Goal: Transaction & Acquisition: Purchase product/service

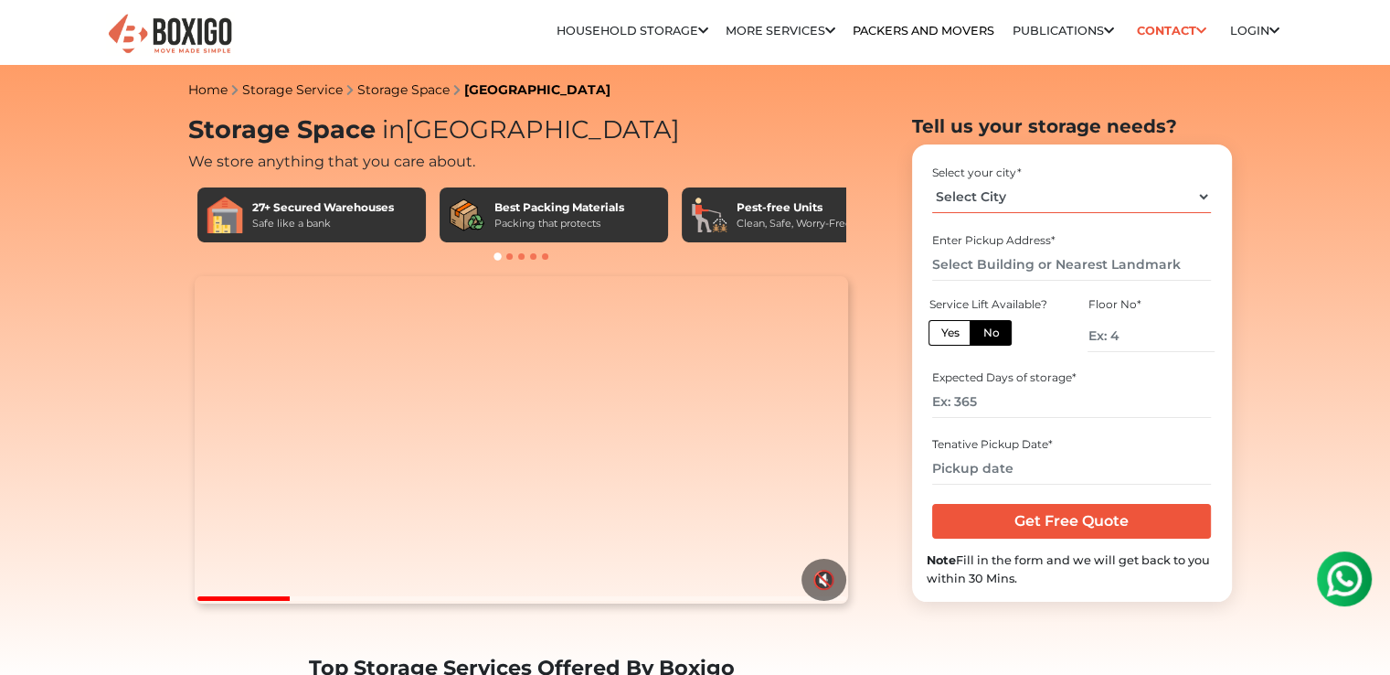
click at [1001, 199] on select "Select City [GEOGRAPHIC_DATA] [GEOGRAPHIC_DATA] [GEOGRAPHIC_DATA] [GEOGRAPHIC_D…" at bounding box center [1071, 197] width 279 height 32
select select "[GEOGRAPHIC_DATA]"
click at [932, 181] on select "Select City [GEOGRAPHIC_DATA] [GEOGRAPHIC_DATA] [GEOGRAPHIC_DATA] [GEOGRAPHIC_D…" at bounding box center [1071, 197] width 279 height 32
click at [950, 269] on input "text" at bounding box center [1071, 265] width 279 height 32
click at [1170, 335] on input "number" at bounding box center [1151, 336] width 126 height 32
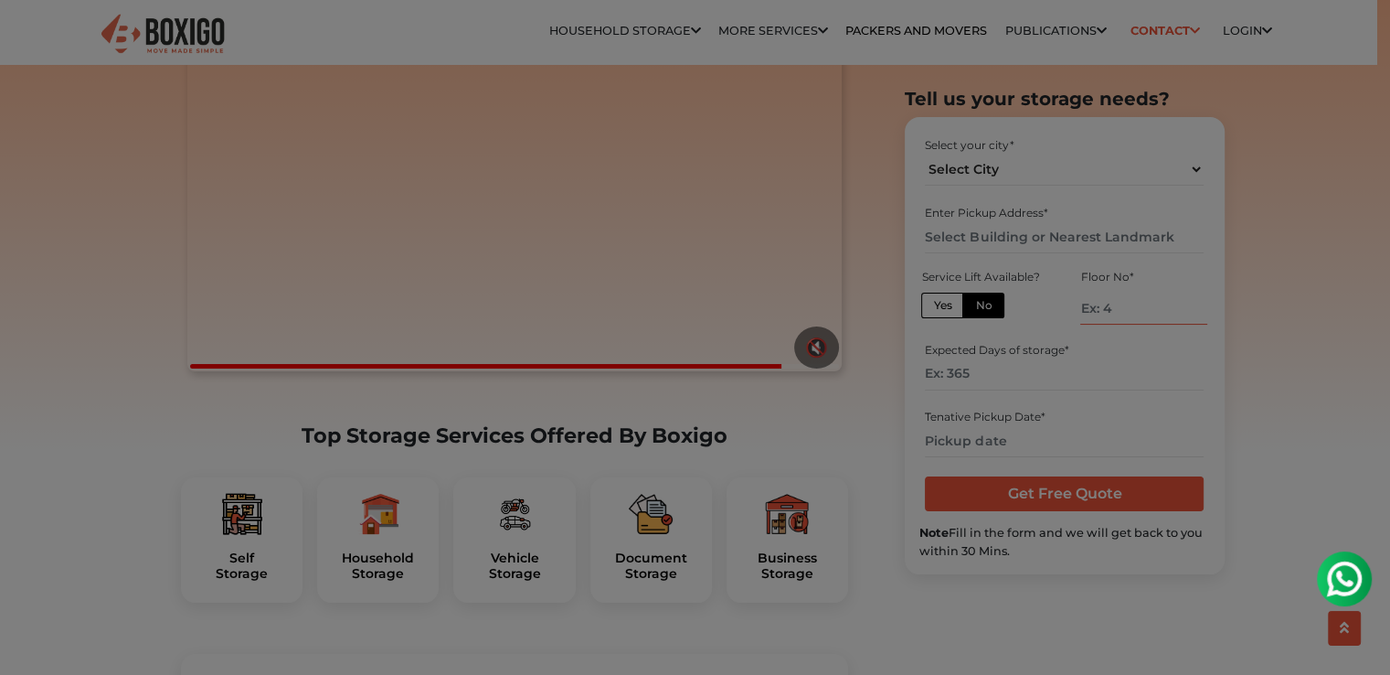
scroll to position [340, 0]
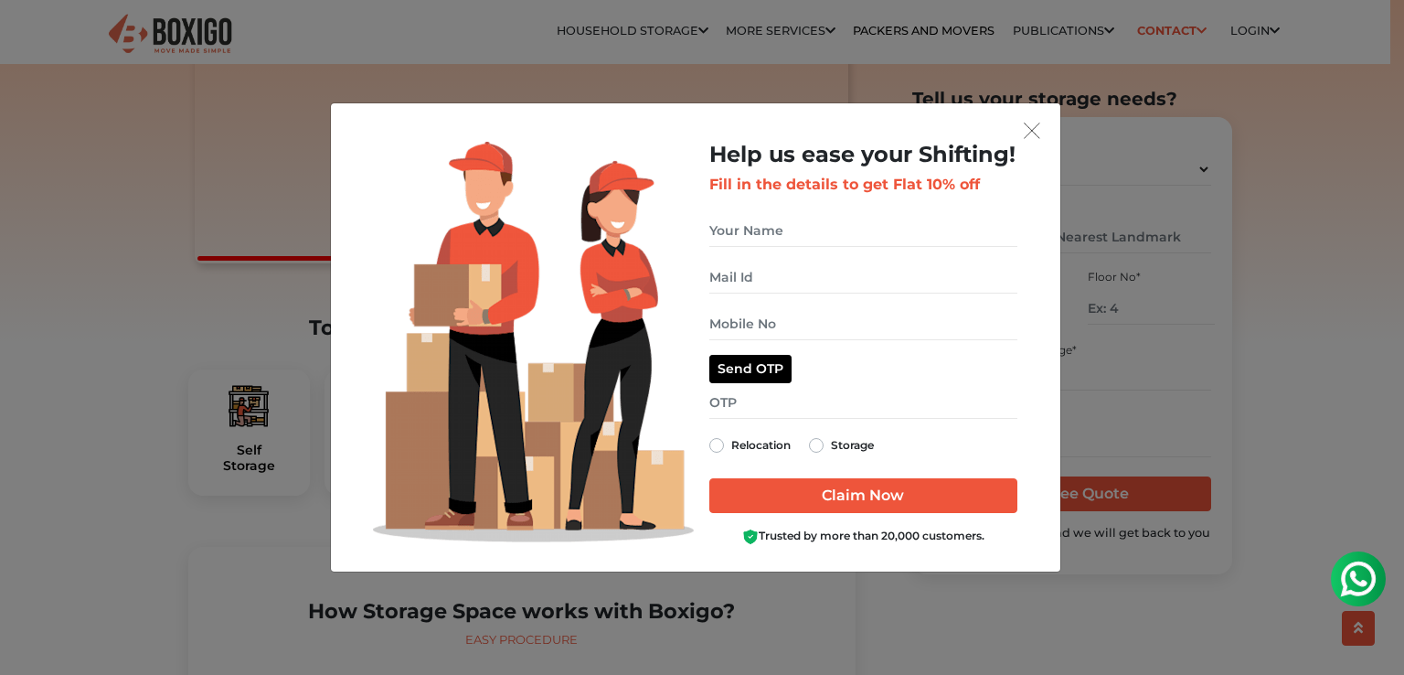
drag, startPoint x: 1403, startPoint y: 70, endPoint x: 1403, endPoint y: 108, distance: 37.5
click at [1025, 127] on img "get free quote dialog" at bounding box center [1032, 130] width 16 height 16
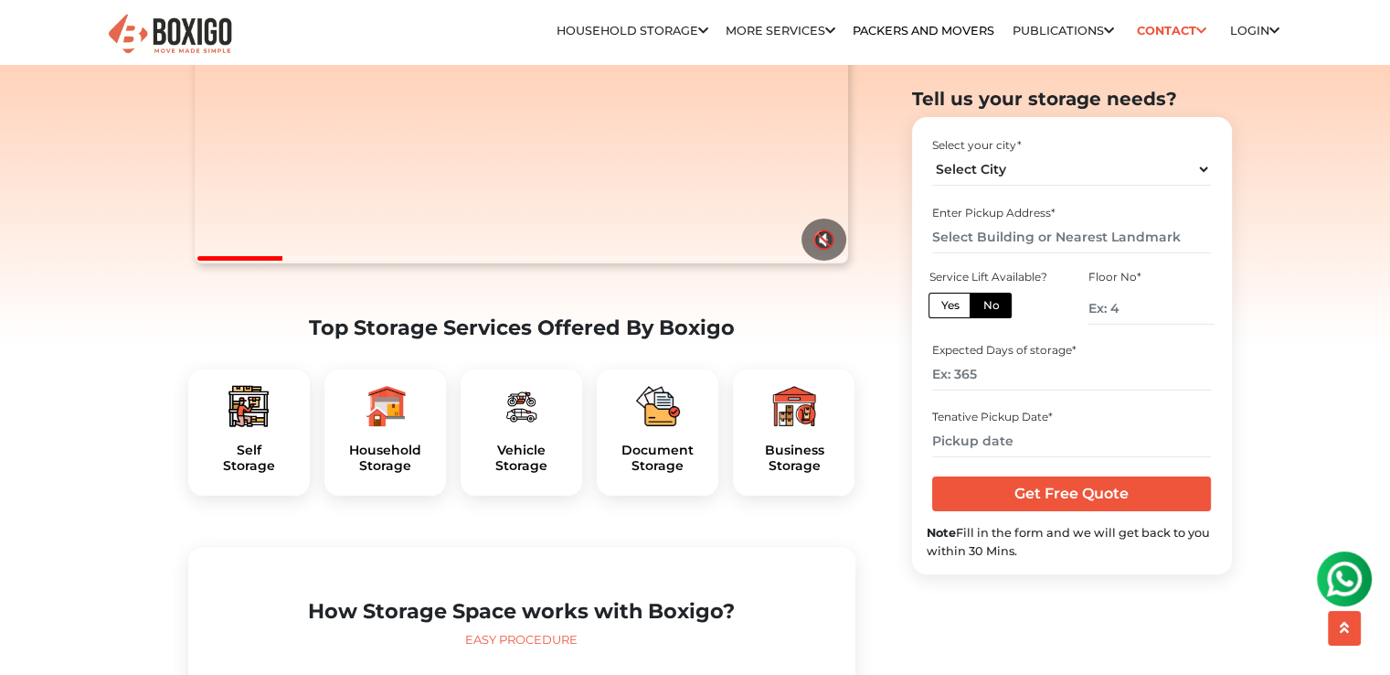
click at [814, 475] on div "Business Storage" at bounding box center [794, 432] width 122 height 126
click at [807, 474] on h5 "Business Storage" at bounding box center [794, 457] width 92 height 31
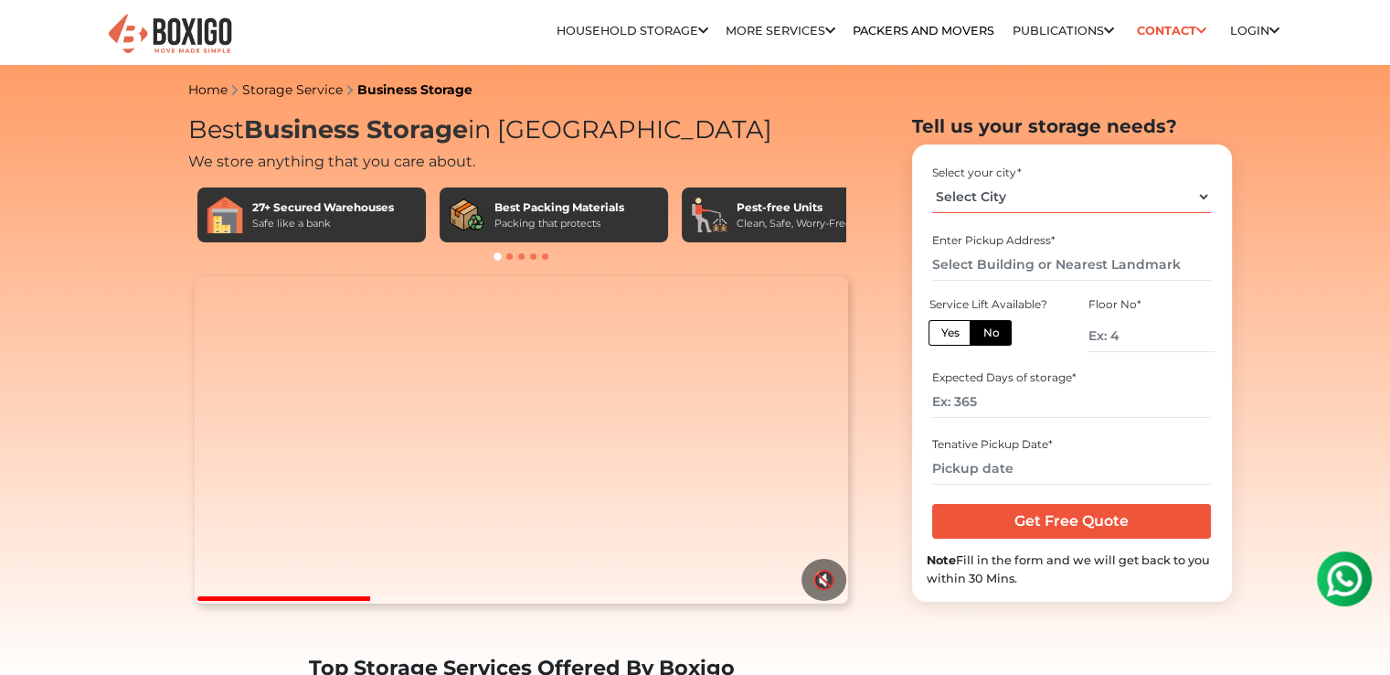
click at [1162, 187] on select "Select City [GEOGRAPHIC_DATA] [GEOGRAPHIC_DATA] [GEOGRAPHIC_DATA] [GEOGRAPHIC_D…" at bounding box center [1071, 197] width 279 height 32
select select "[GEOGRAPHIC_DATA]"
click at [932, 181] on select "Select City [GEOGRAPHIC_DATA] [GEOGRAPHIC_DATA] [GEOGRAPHIC_DATA] [GEOGRAPHIC_D…" at bounding box center [1071, 197] width 279 height 32
click at [1100, 263] on input "text" at bounding box center [1071, 265] width 279 height 32
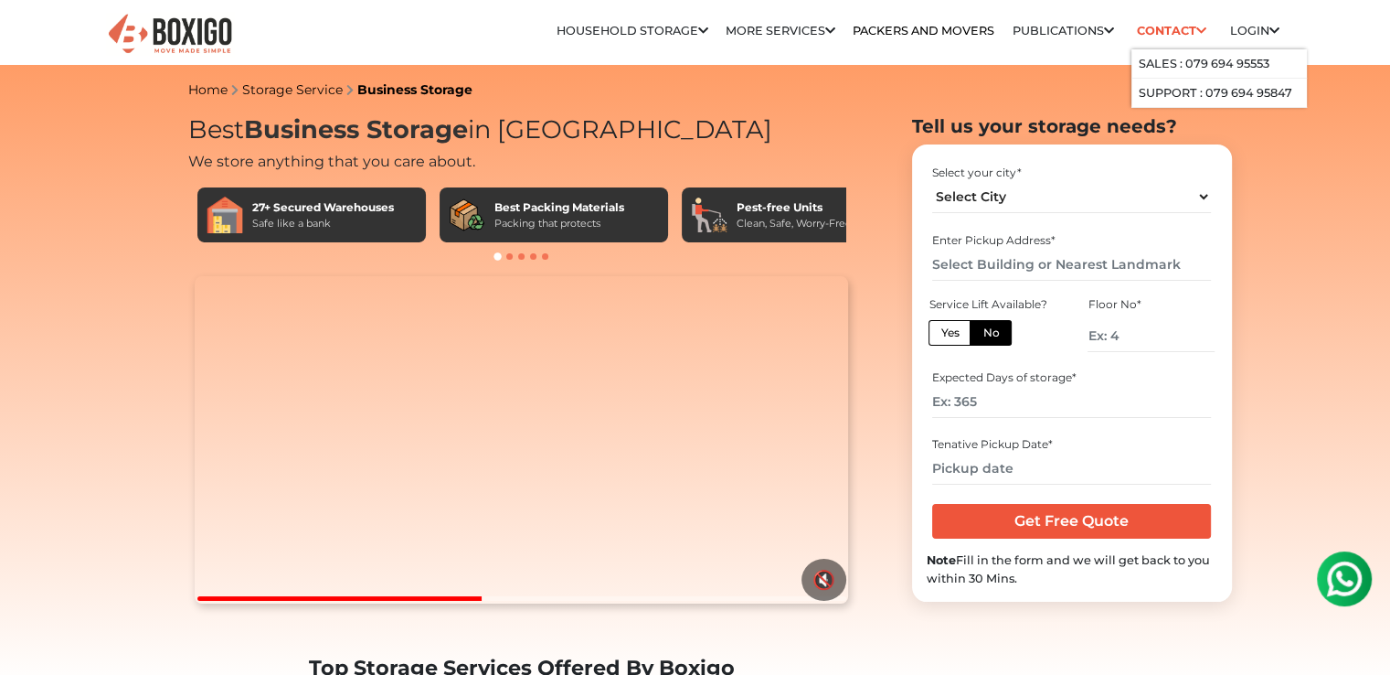
click at [1181, 20] on link "Contact" at bounding box center [1172, 30] width 81 height 28
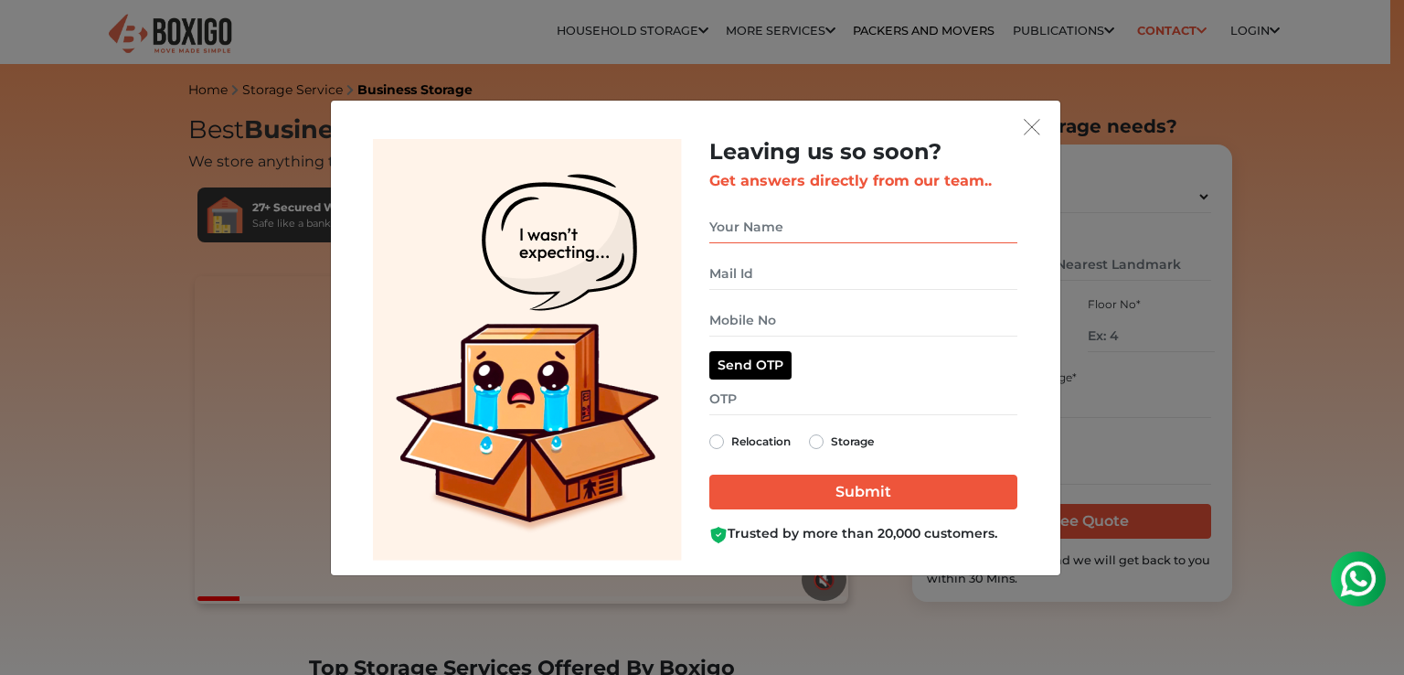
click at [980, 219] on input "get free quote dialog" at bounding box center [863, 227] width 308 height 32
click at [899, 229] on input "get free quote dialog" at bounding box center [863, 227] width 308 height 32
click at [1033, 134] on img "get free quote dialog" at bounding box center [1032, 127] width 16 height 16
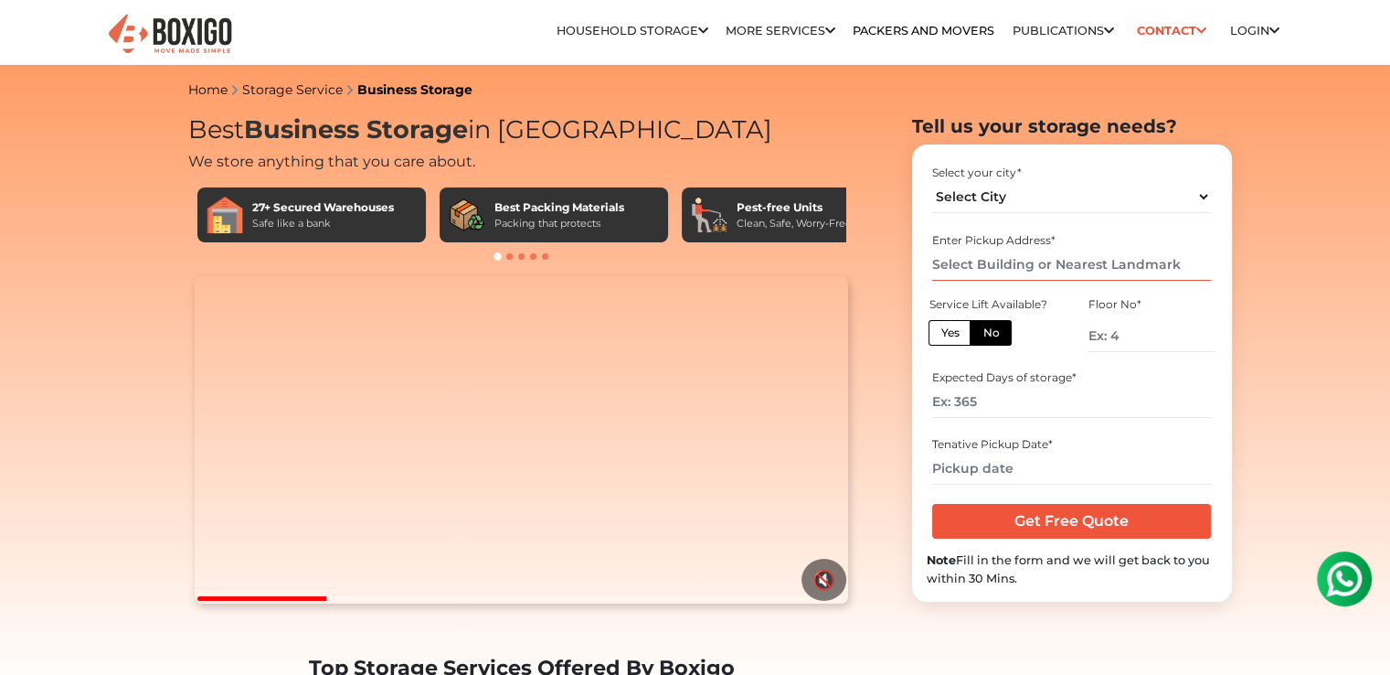
click at [1076, 249] on input "text" at bounding box center [1071, 265] width 279 height 32
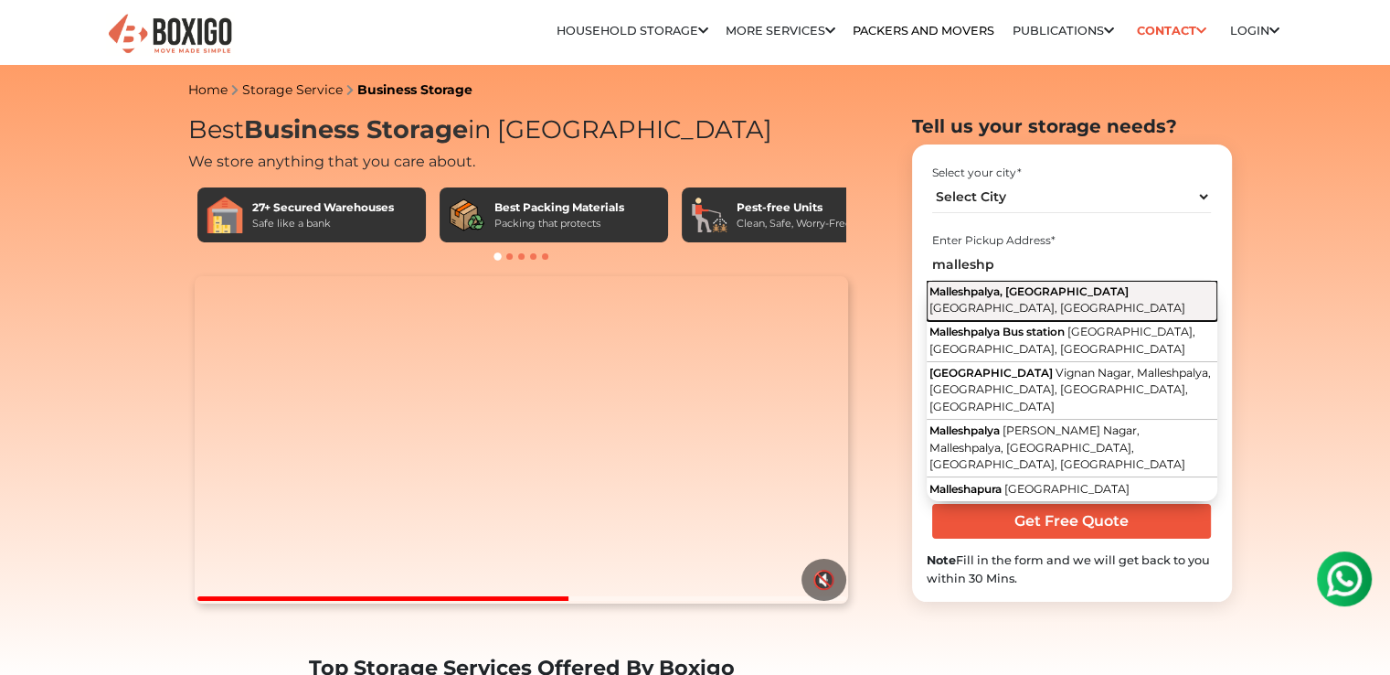
click at [1066, 294] on span "Malleshpalya, Kaggadasapura" at bounding box center [1029, 291] width 199 height 14
type input "Malleshpalya, Kaggadasapura, Bengaluru, Karnataka"
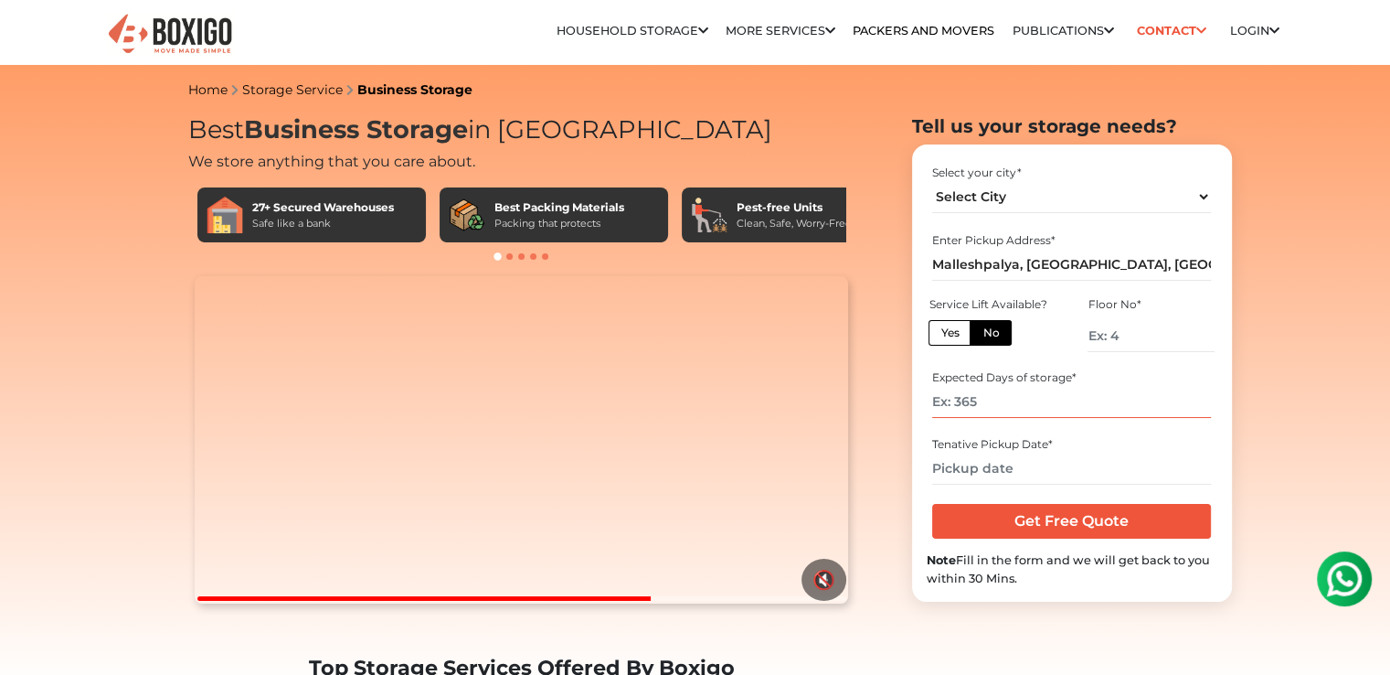
click at [1034, 407] on input "number" at bounding box center [1071, 402] width 279 height 32
type input "60"
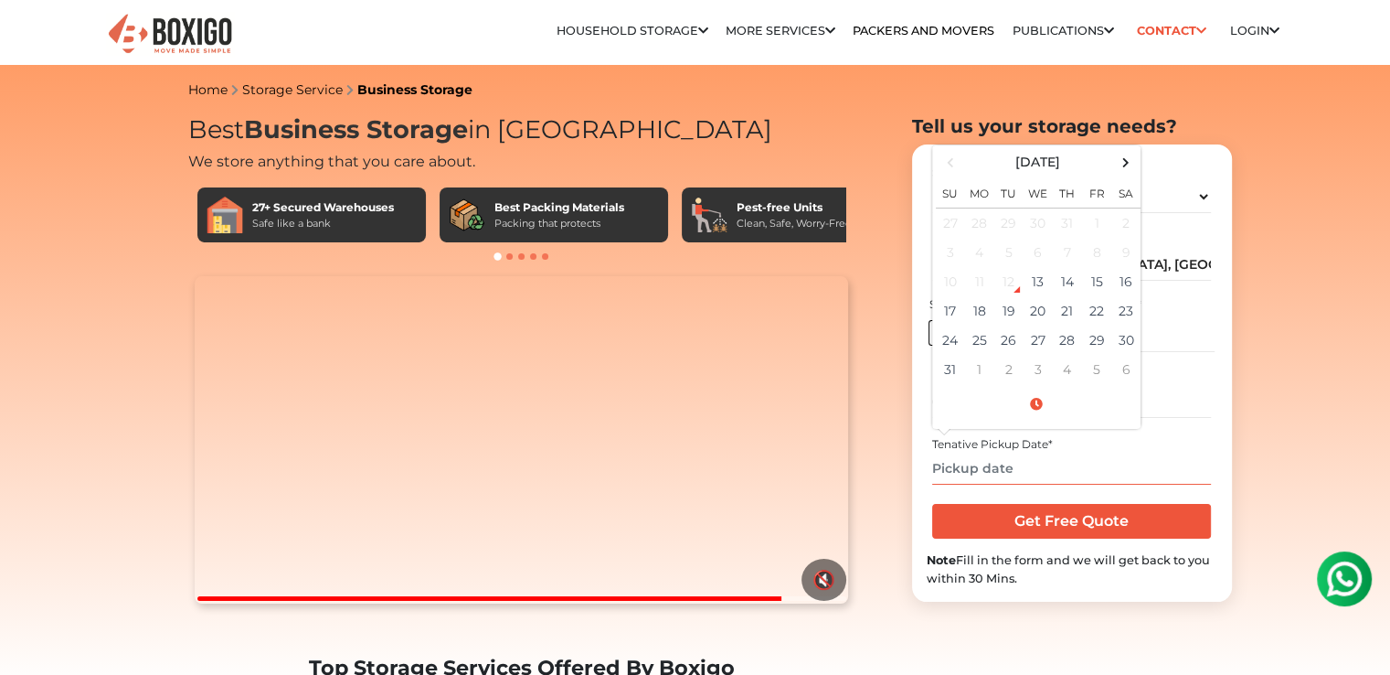
click at [1006, 479] on input "text" at bounding box center [1071, 468] width 279 height 32
click at [1123, 168] on span at bounding box center [1125, 162] width 25 height 25
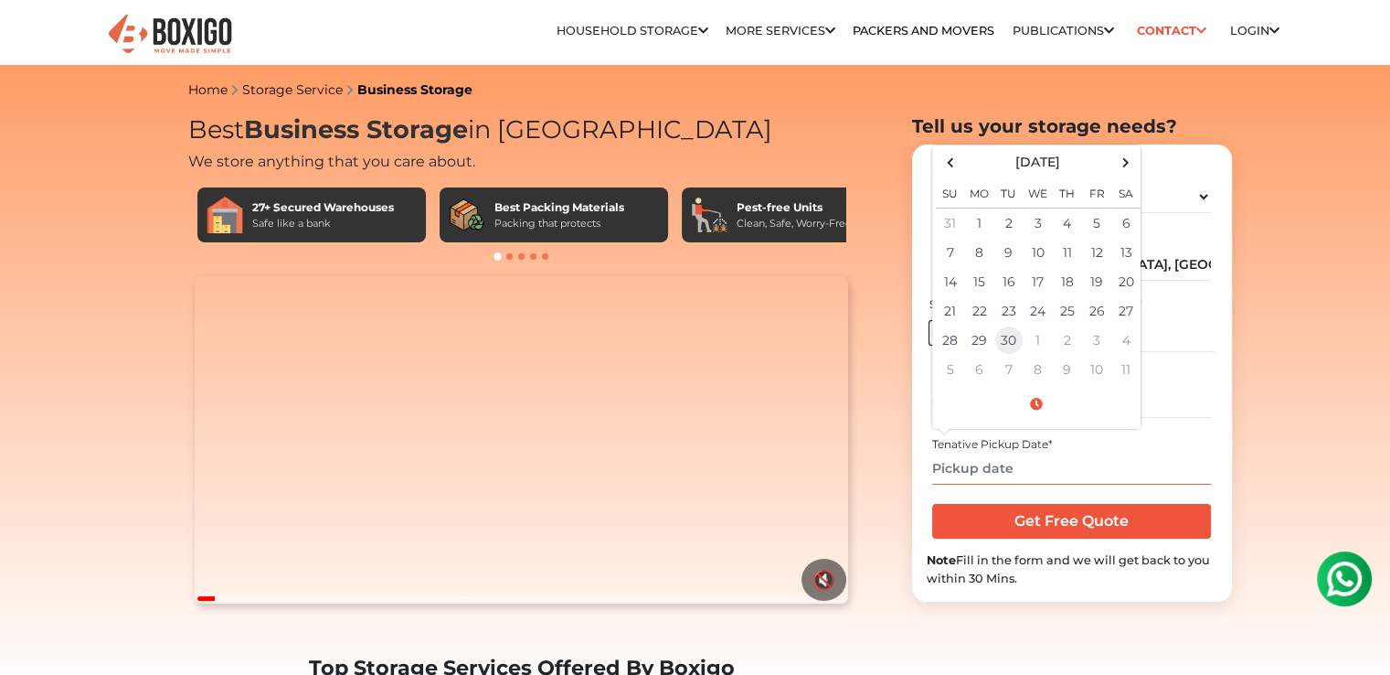
click at [1014, 335] on td "30" at bounding box center [1009, 339] width 29 height 29
type input "09/30/2025 12:00 AM"
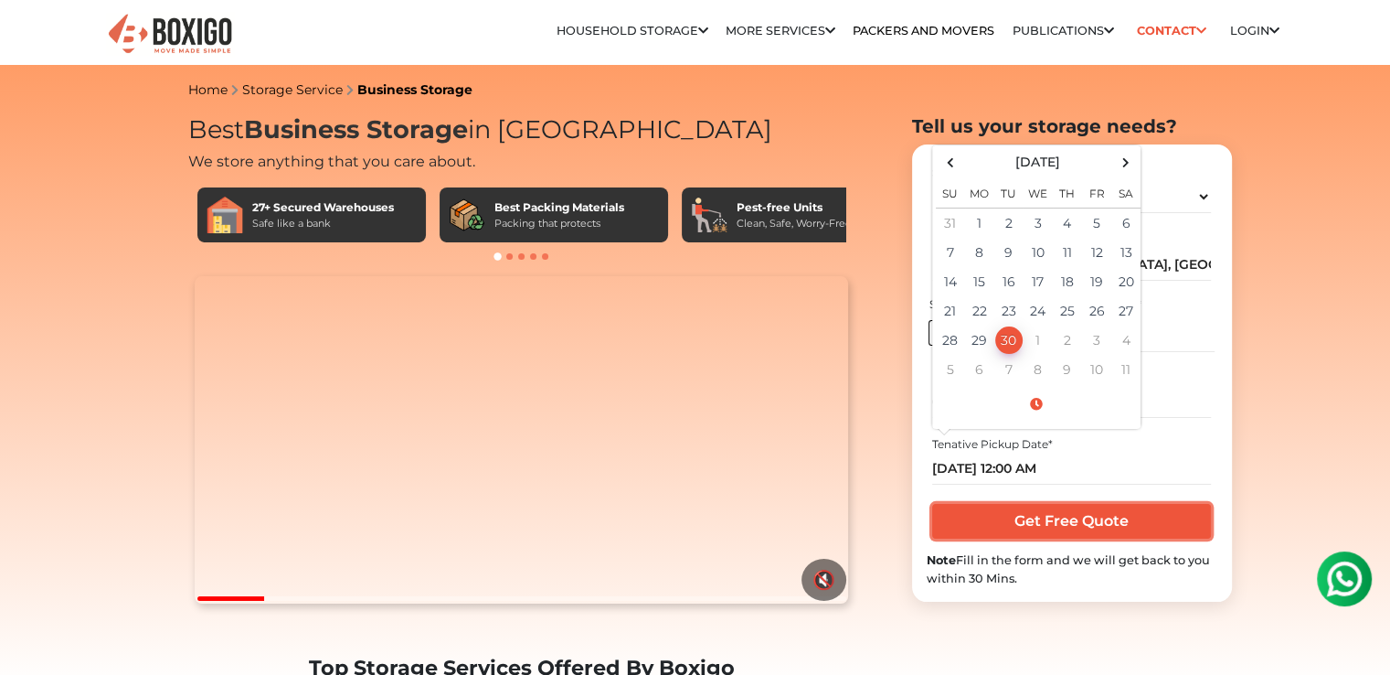
click at [988, 527] on input "Get Free Quote" at bounding box center [1071, 521] width 279 height 35
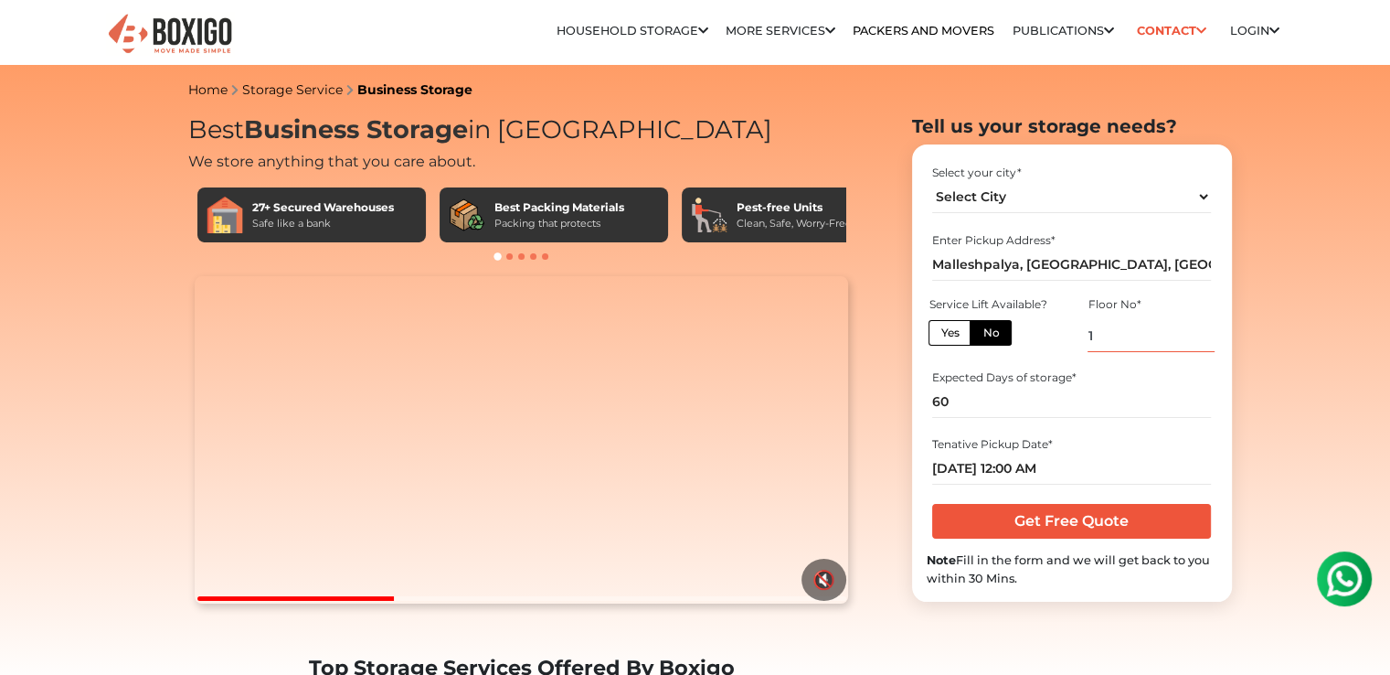
type input "1"
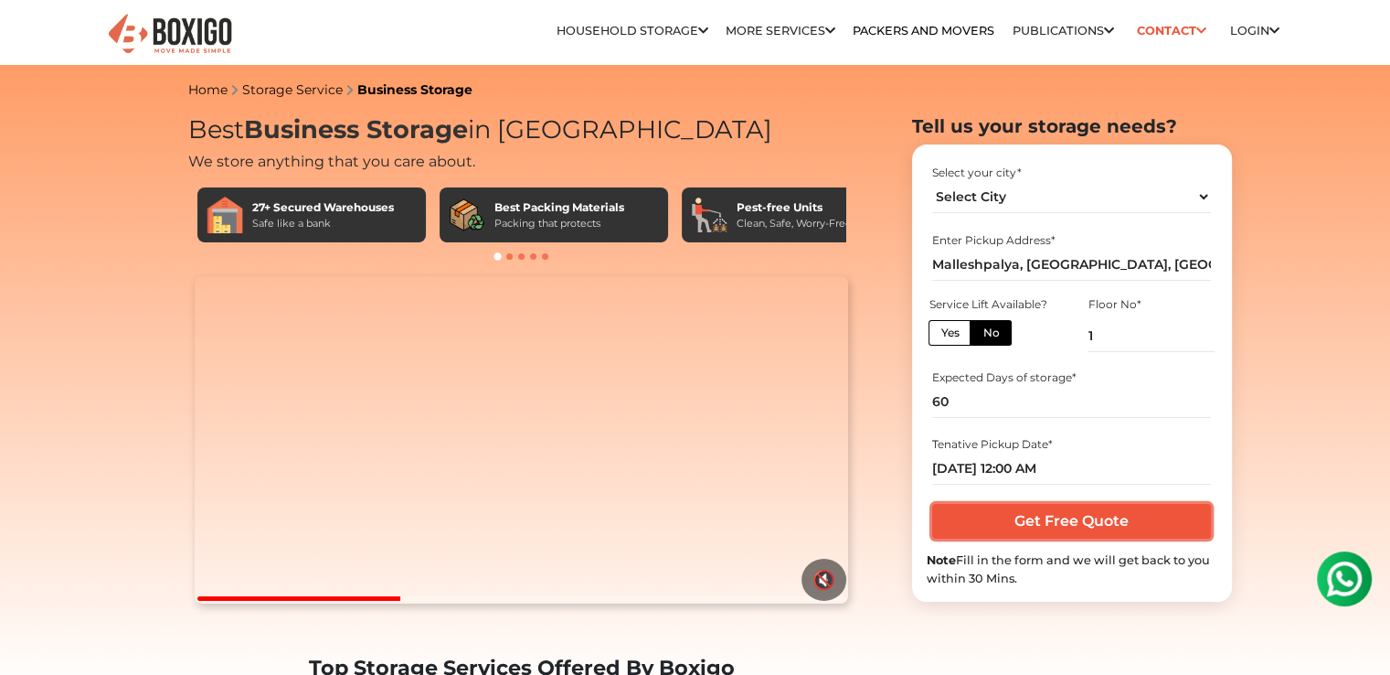
click at [1045, 514] on input "Get Free Quote" at bounding box center [1071, 521] width 279 height 35
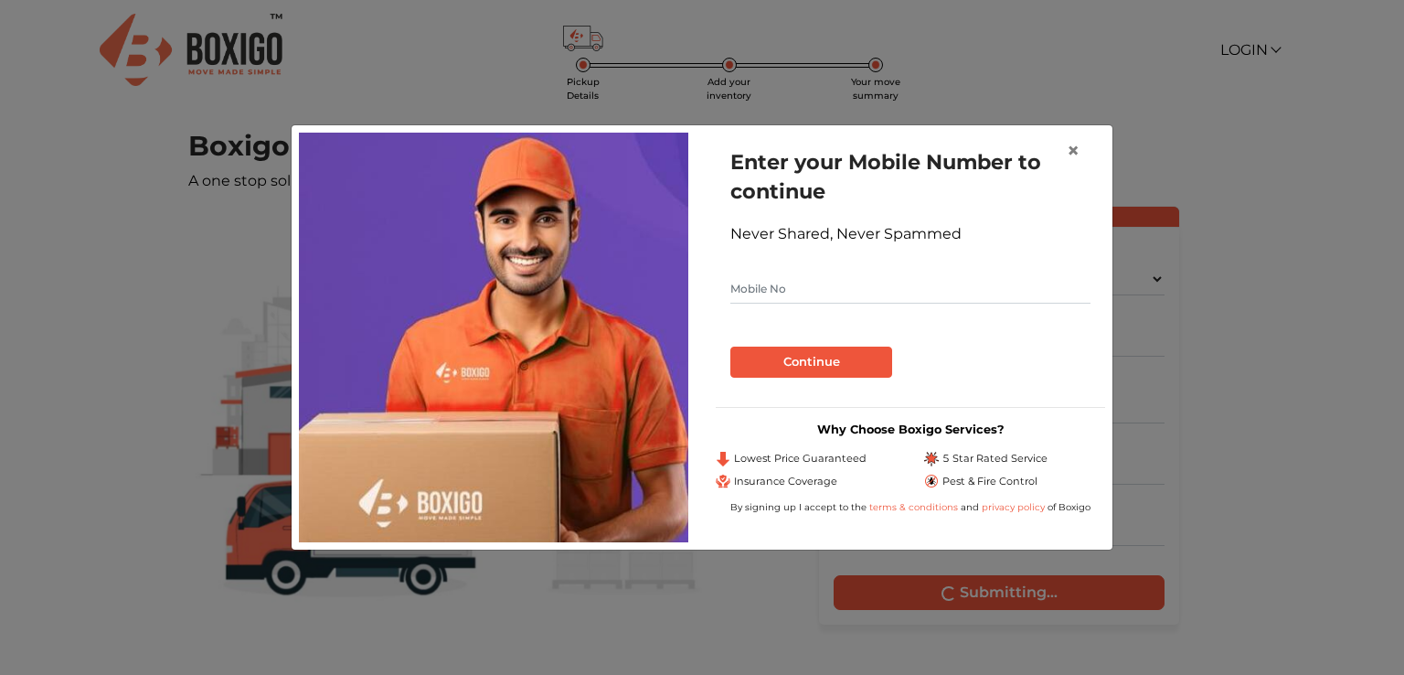
click at [889, 298] on input "text" at bounding box center [910, 288] width 360 height 29
type input "7975507517"
click at [845, 345] on div "Continue" at bounding box center [910, 355] width 360 height 45
click at [842, 356] on button "Continue" at bounding box center [811, 361] width 162 height 31
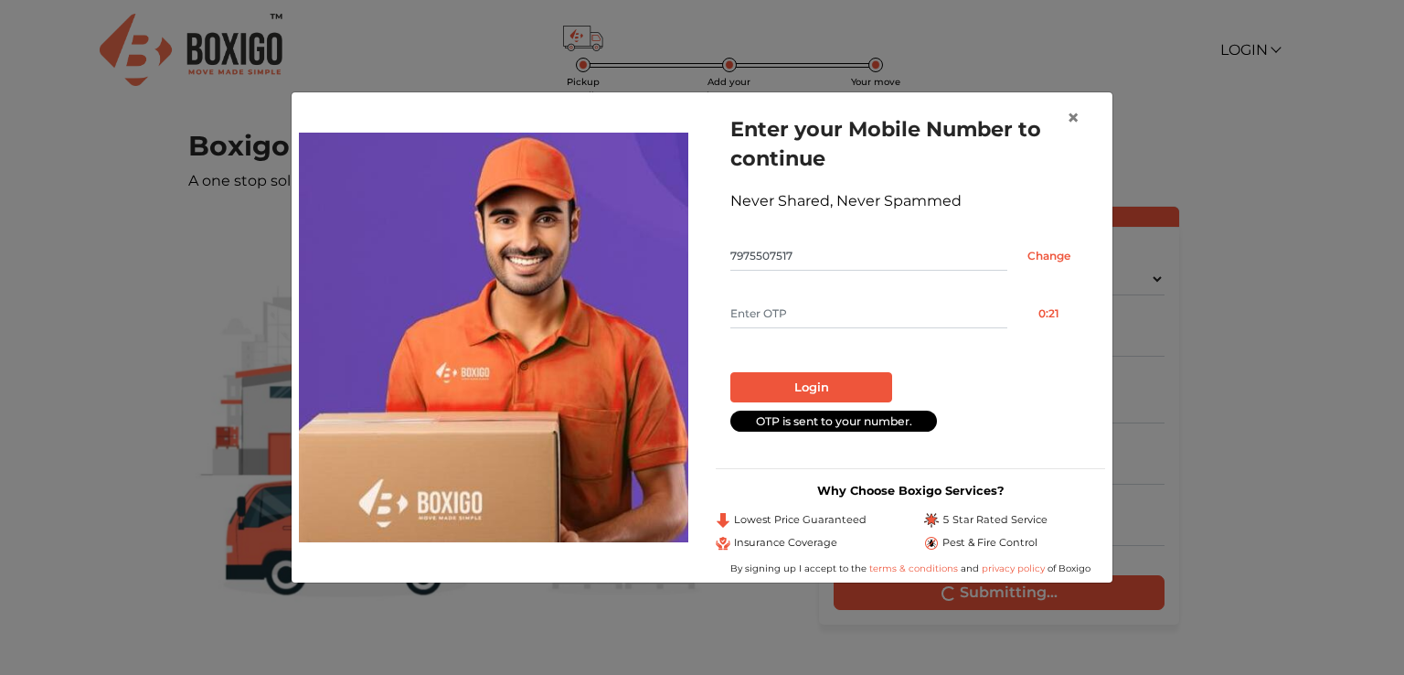
click at [836, 325] on input "text" at bounding box center [868, 313] width 277 height 29
type input "4374"
click at [782, 376] on button "Login" at bounding box center [811, 387] width 162 height 31
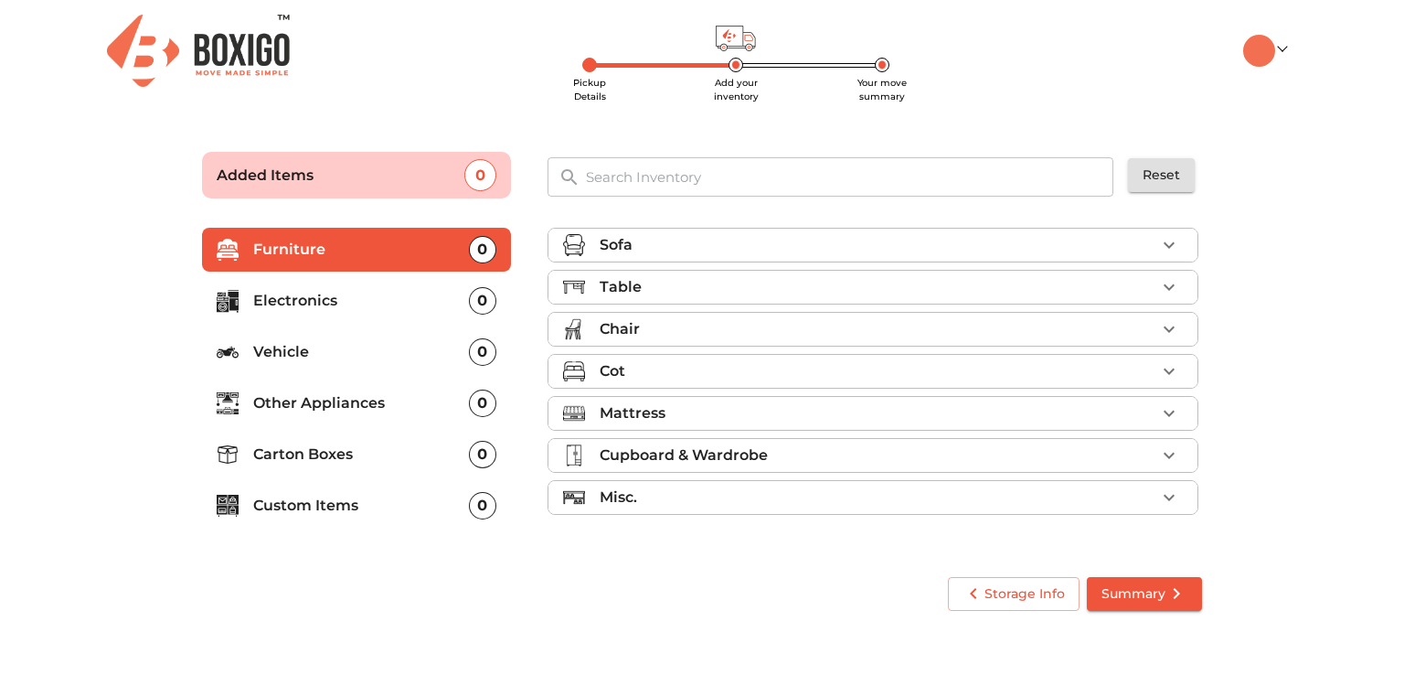
click at [384, 447] on p "Carton Boxes" at bounding box center [361, 454] width 216 height 22
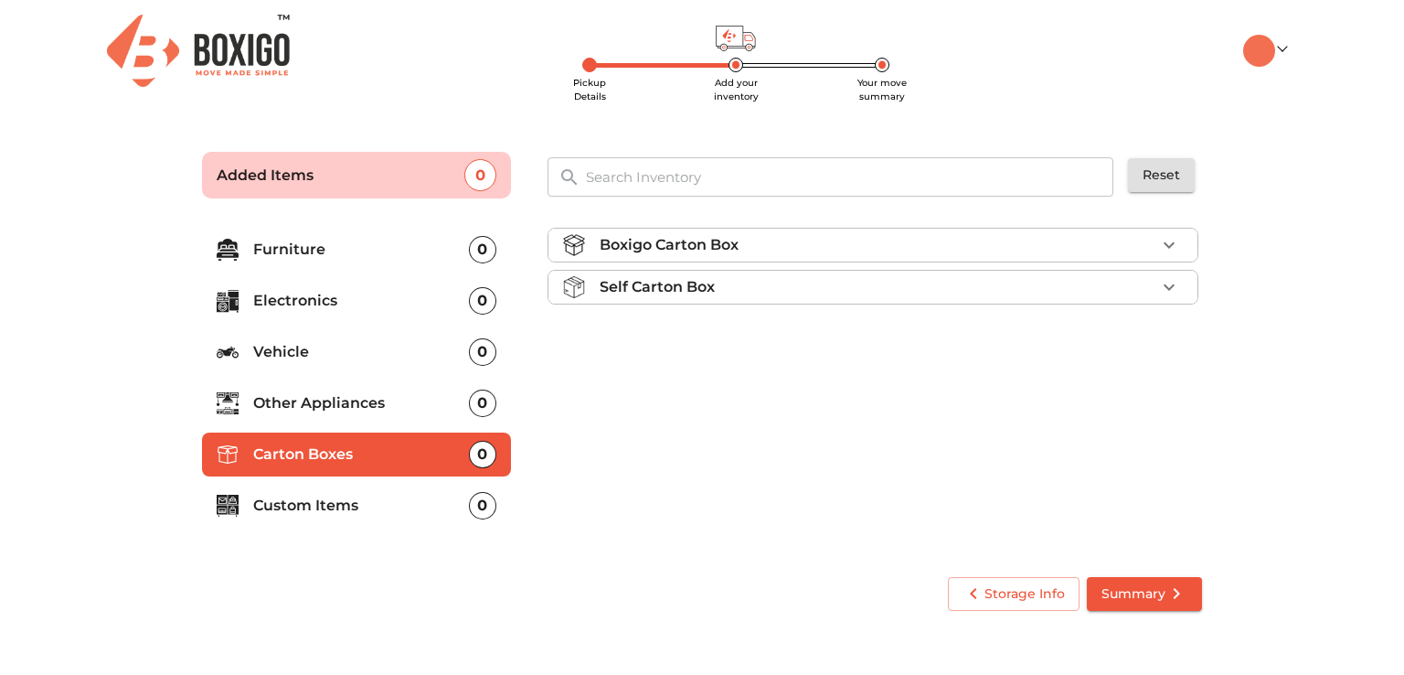
click at [415, 495] on p "Custom Items" at bounding box center [361, 506] width 216 height 22
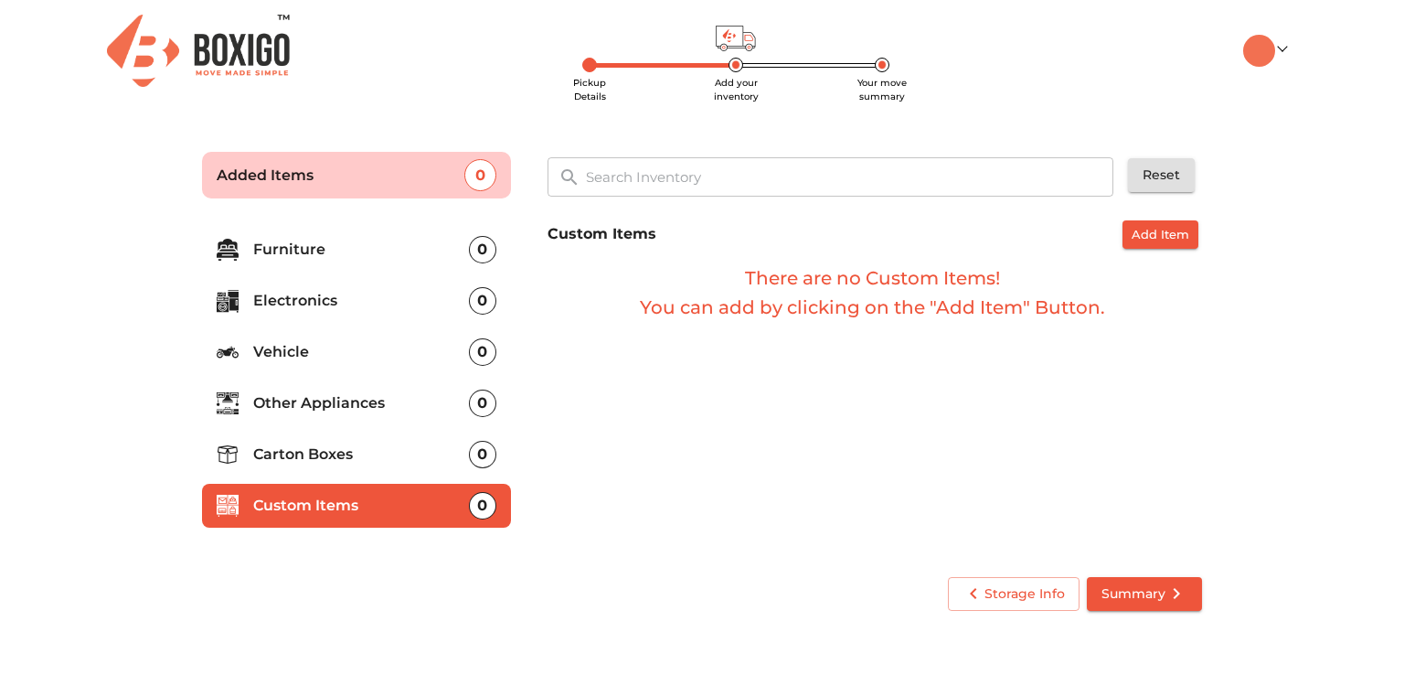
click at [399, 405] on p "Other Appliances" at bounding box center [361, 403] width 216 height 22
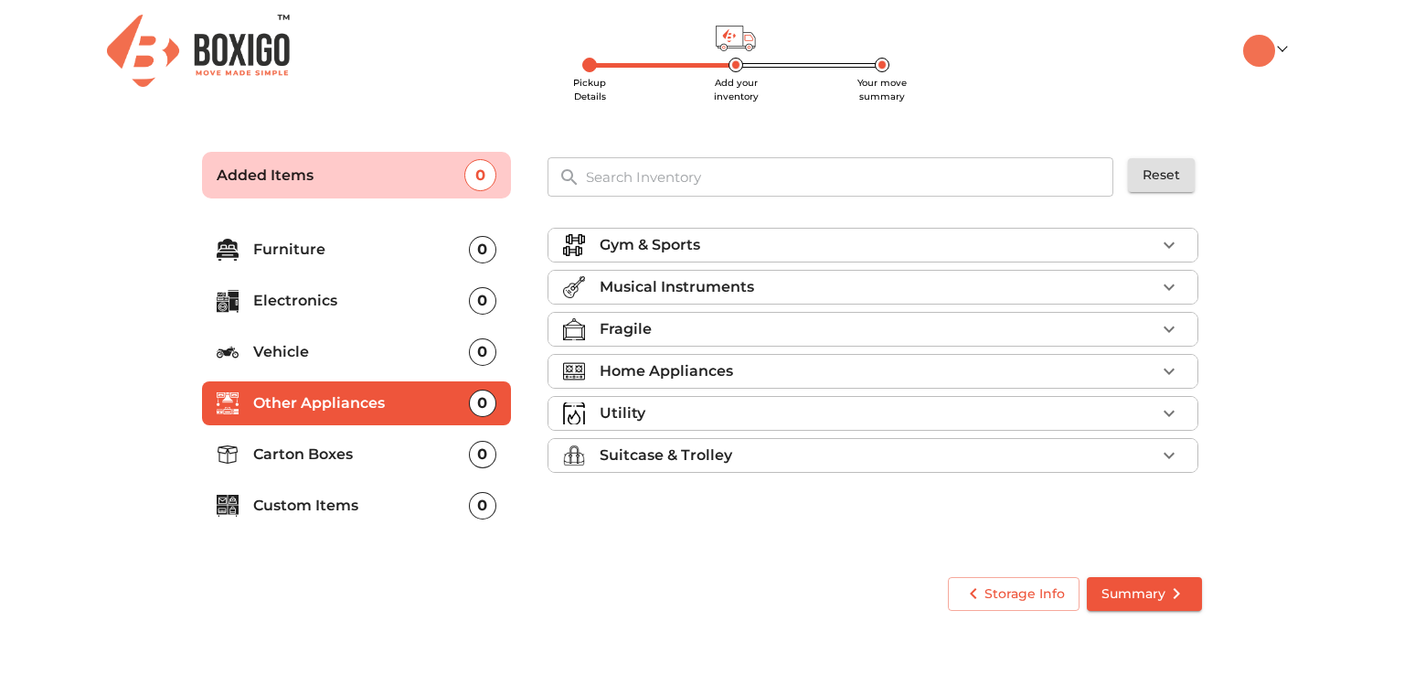
click at [377, 484] on li "Custom Items 0" at bounding box center [356, 506] width 309 height 44
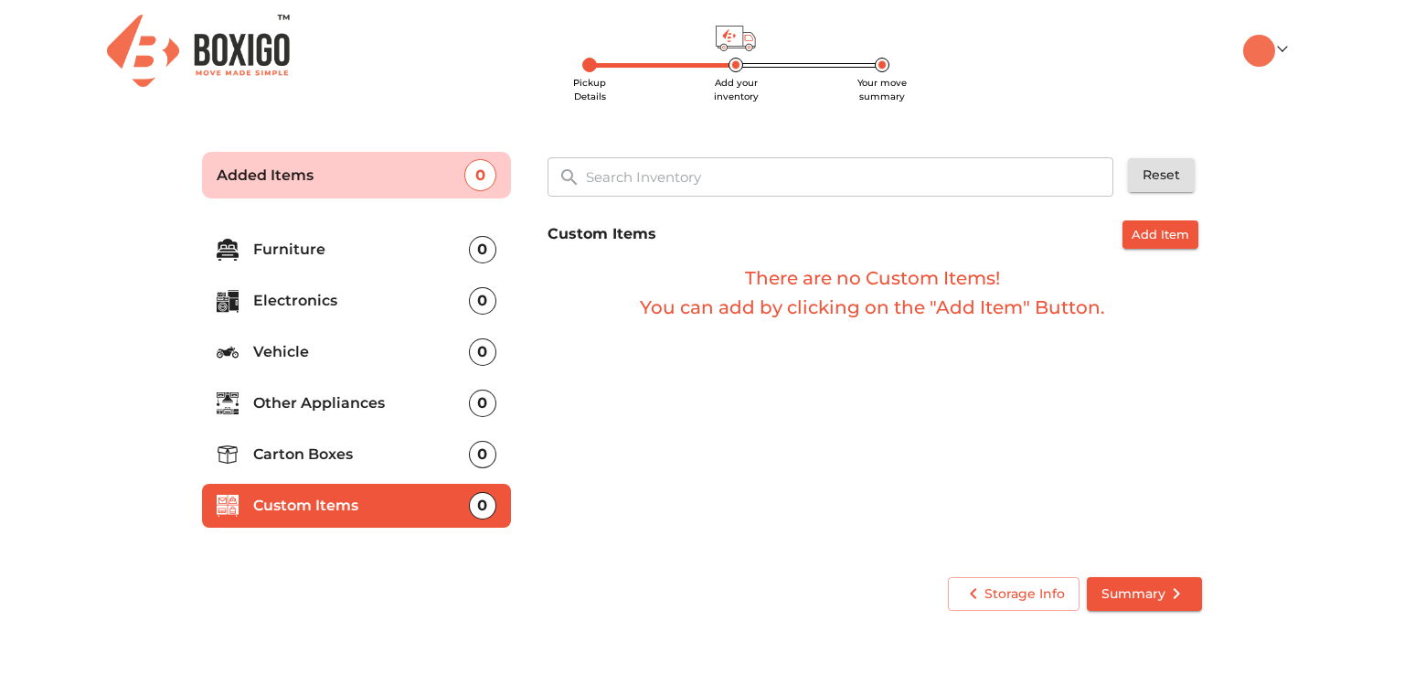
click at [377, 440] on li "Carton Boxes 0" at bounding box center [356, 454] width 309 height 44
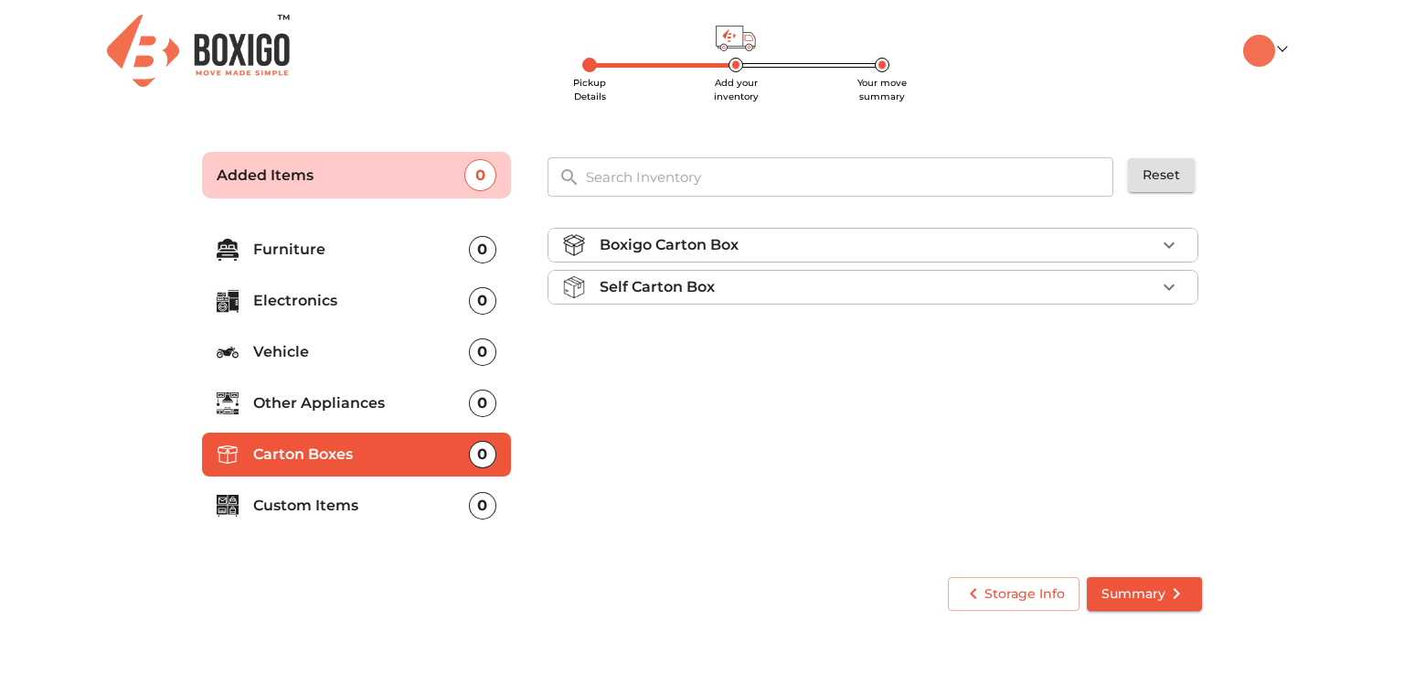
click at [724, 279] on div "Self Carton Box" at bounding box center [878, 287] width 556 height 22
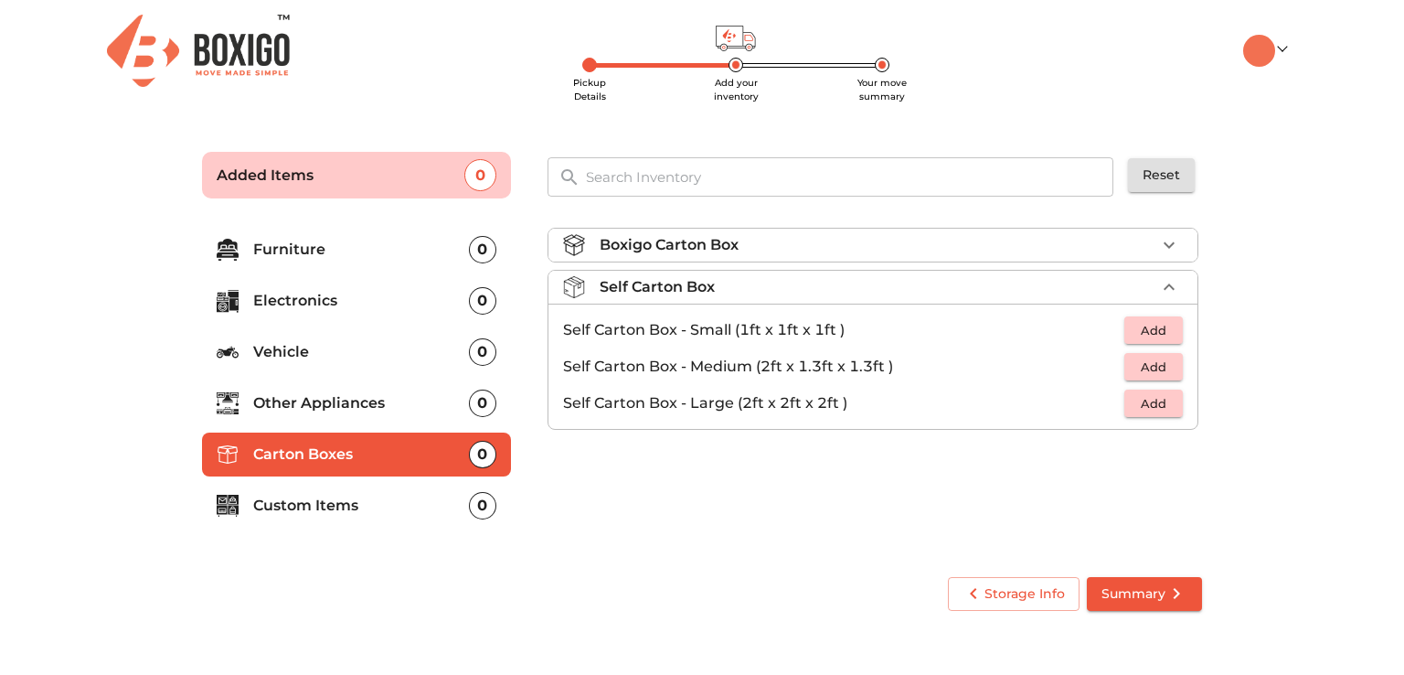
click at [981, 397] on p "Self Carton Box - Large (2ft x 2ft x 2ft )" at bounding box center [843, 403] width 561 height 22
click at [859, 407] on p "Self Carton Box - Large (2ft x 2ft x 2ft )" at bounding box center [843, 403] width 561 height 22
click at [1156, 399] on span "Add" at bounding box center [1153, 403] width 40 height 21
click at [1164, 399] on icon "button" at bounding box center [1169, 403] width 22 height 22
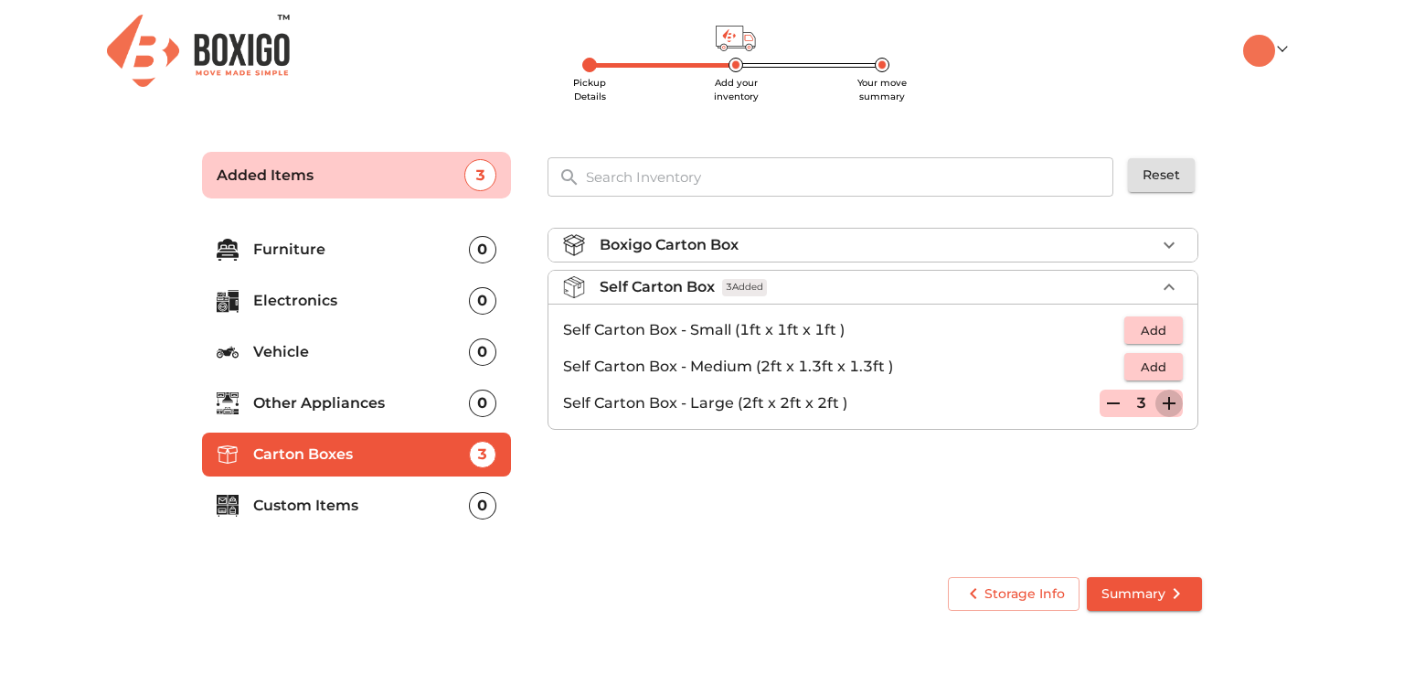
click at [1164, 399] on icon "button" at bounding box center [1169, 403] width 22 height 22
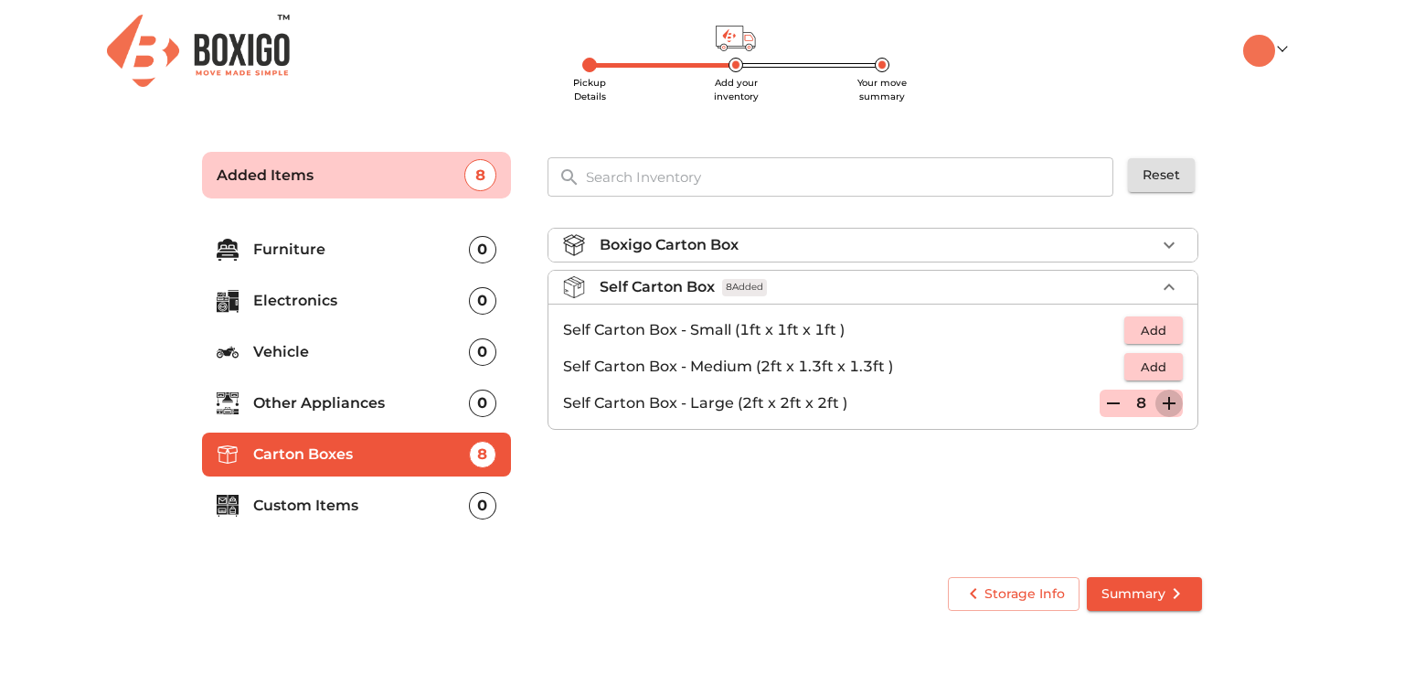
click at [1164, 399] on icon "button" at bounding box center [1169, 403] width 22 height 22
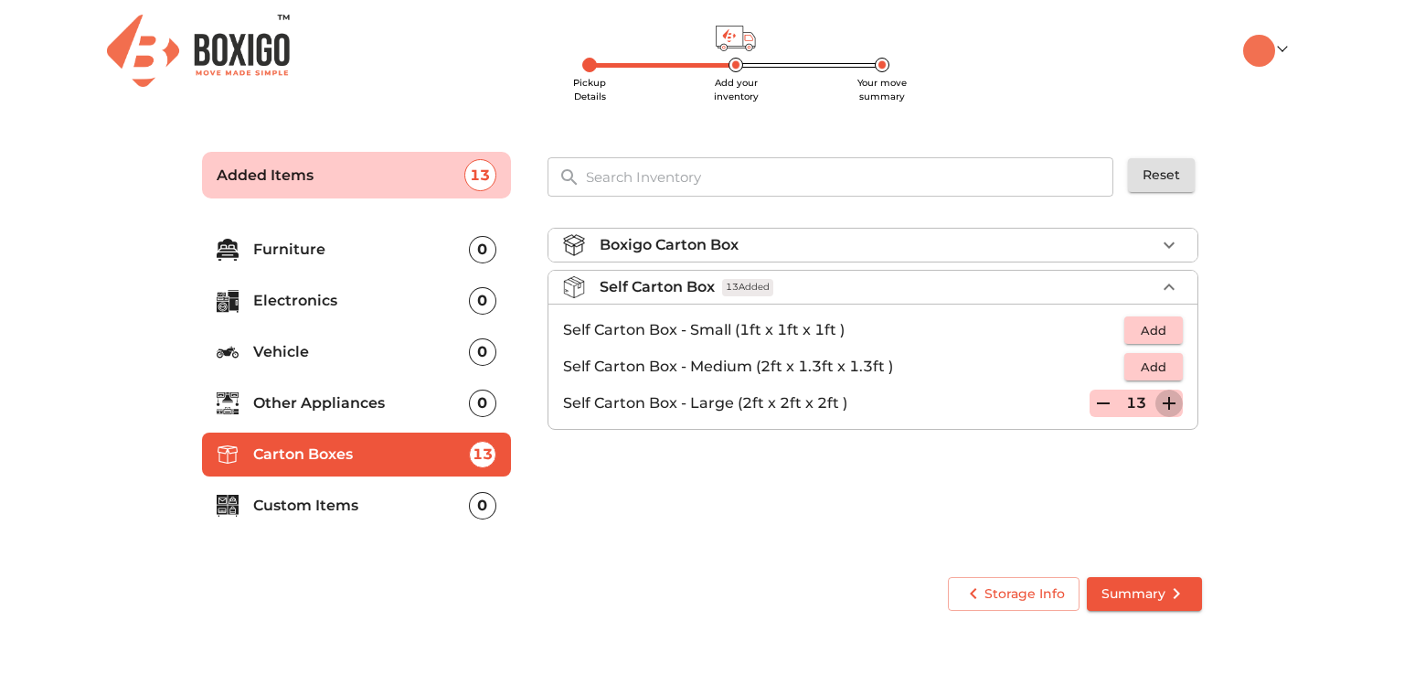
click at [1164, 399] on icon "button" at bounding box center [1169, 403] width 22 height 22
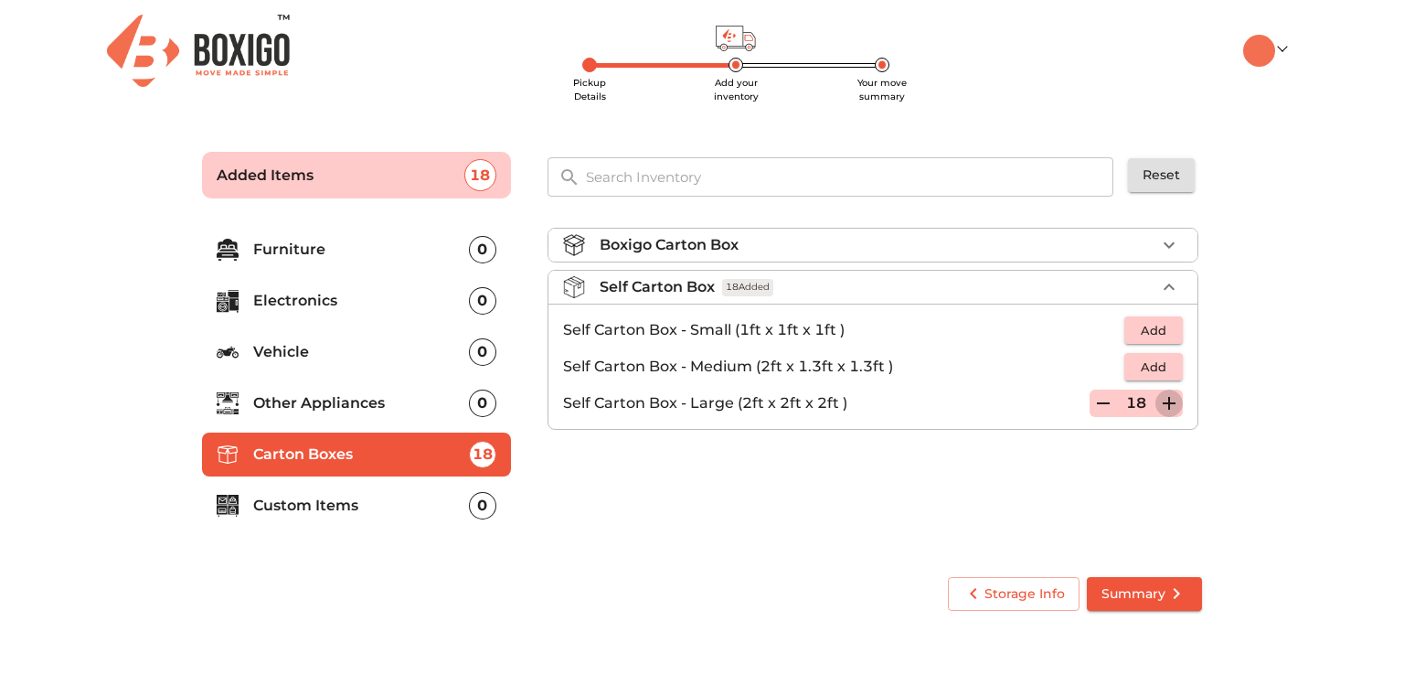
click at [1164, 399] on icon "button" at bounding box center [1169, 403] width 22 height 22
click at [1102, 392] on icon "button" at bounding box center [1103, 403] width 22 height 22
click at [1118, 591] on span "Summary" at bounding box center [1144, 593] width 86 height 23
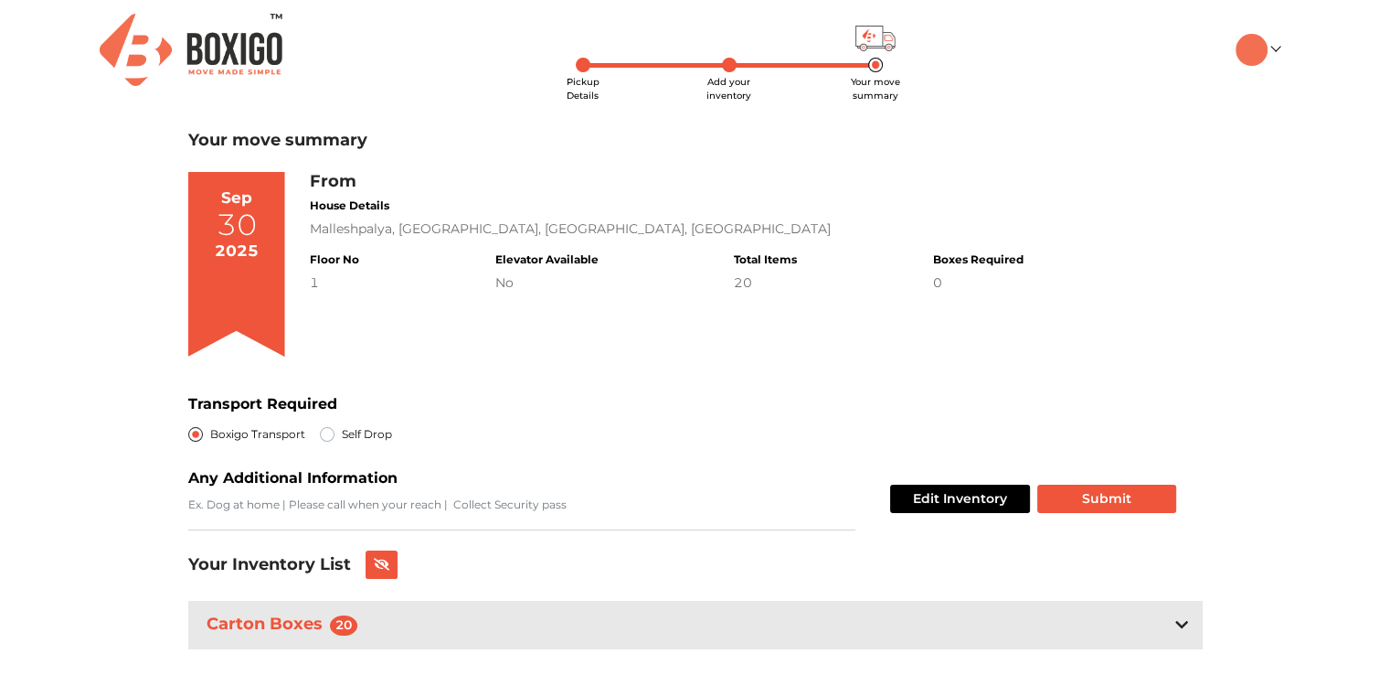
click at [335, 439] on div "Self Drop" at bounding box center [356, 434] width 72 height 22
click at [342, 431] on label "Self Drop" at bounding box center [367, 434] width 50 height 22
click at [326, 431] on input "Self Drop" at bounding box center [327, 432] width 15 height 18
radio input "true"
radio input "false"
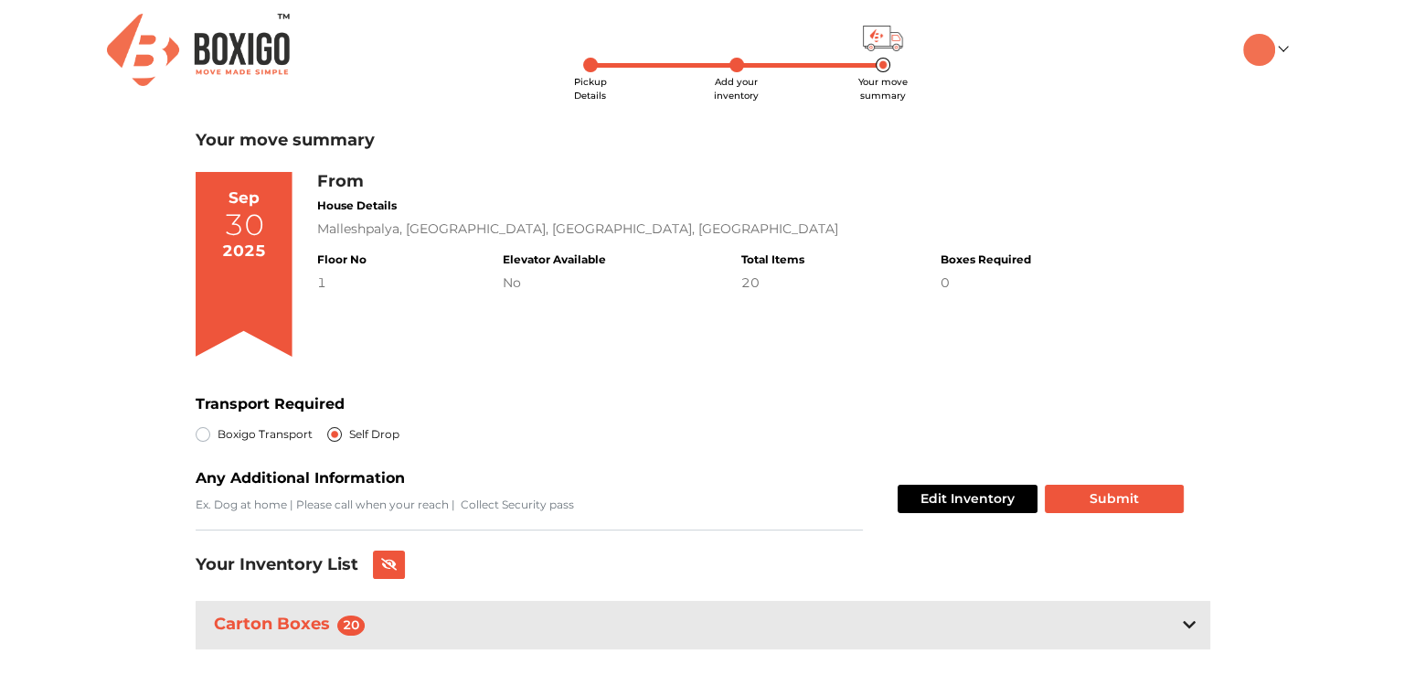
scroll to position [40, 0]
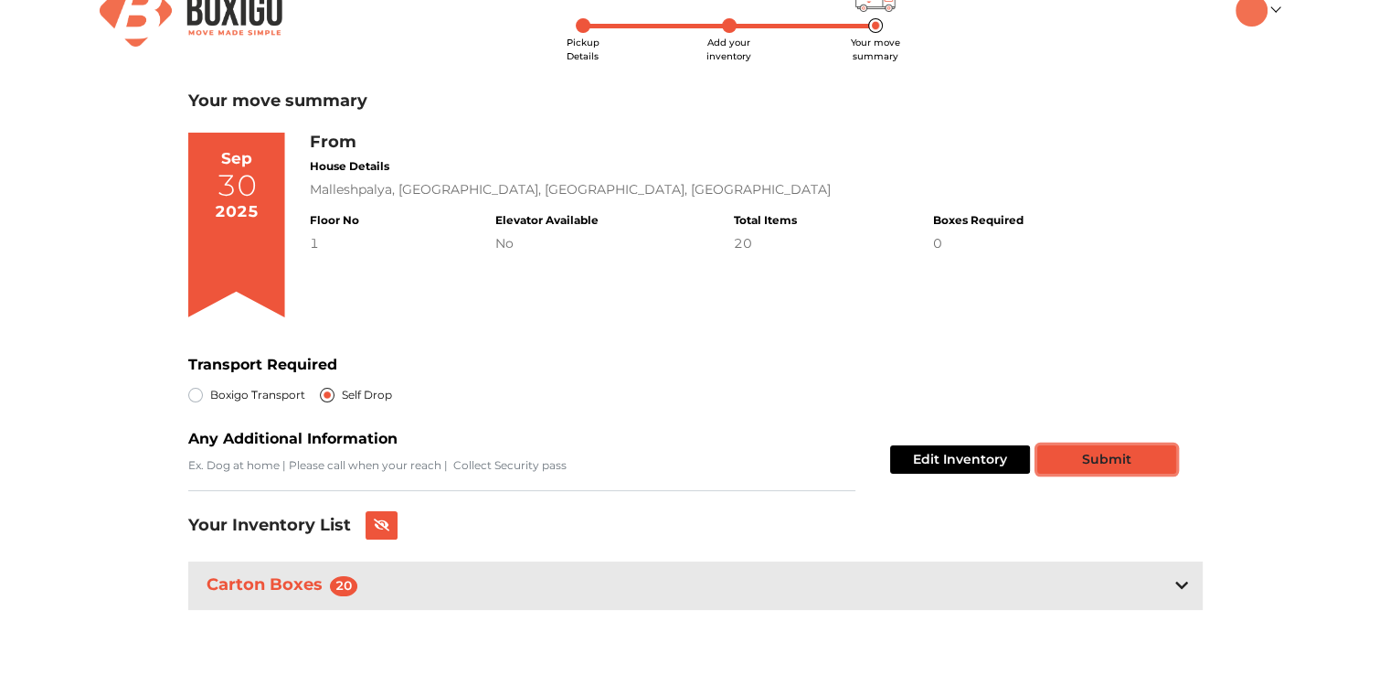
click at [1090, 472] on button "Submit" at bounding box center [1106, 459] width 139 height 28
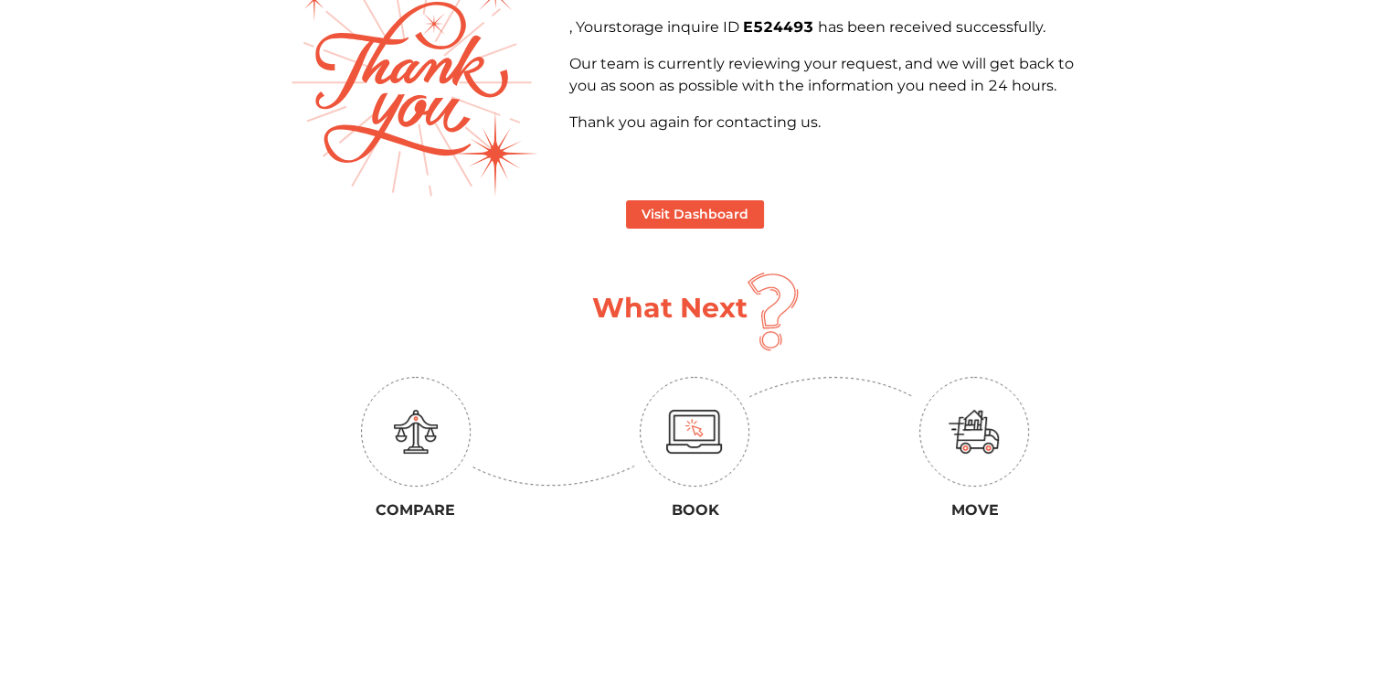
scroll to position [148, 0]
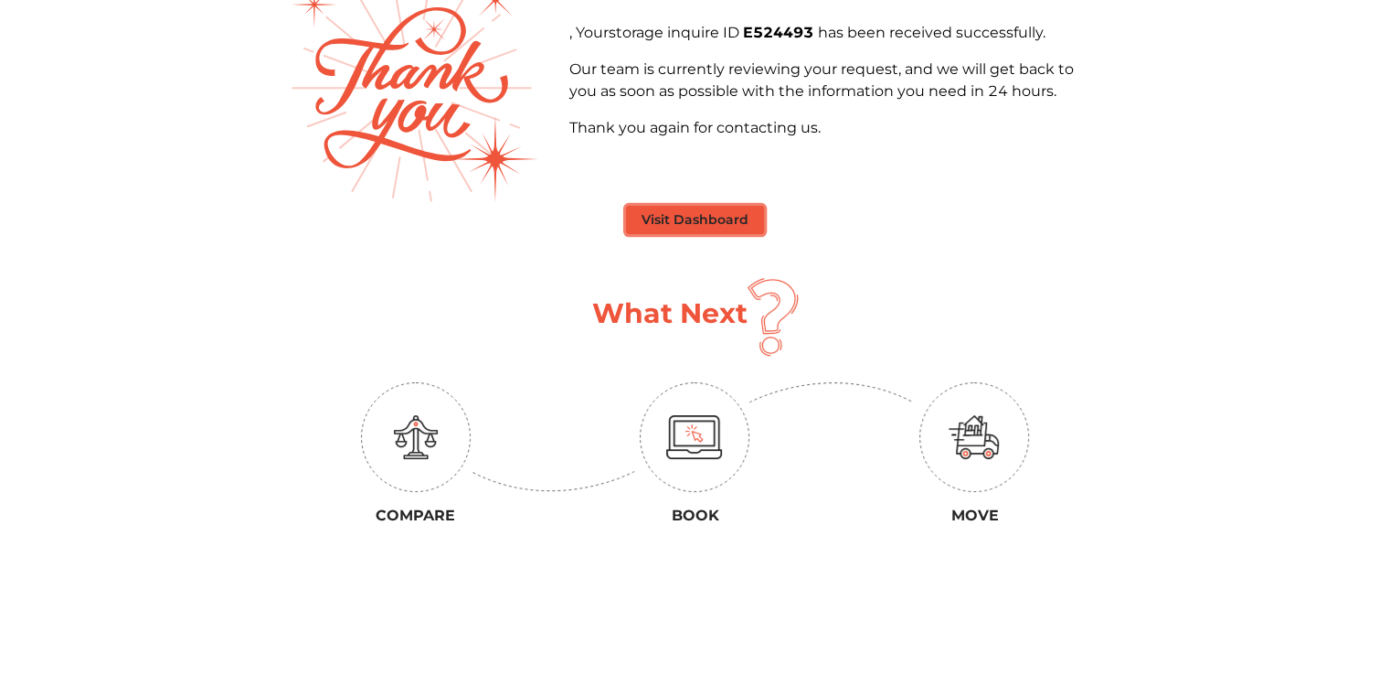
click at [715, 223] on button "Visit Dashboard" at bounding box center [695, 220] width 138 height 28
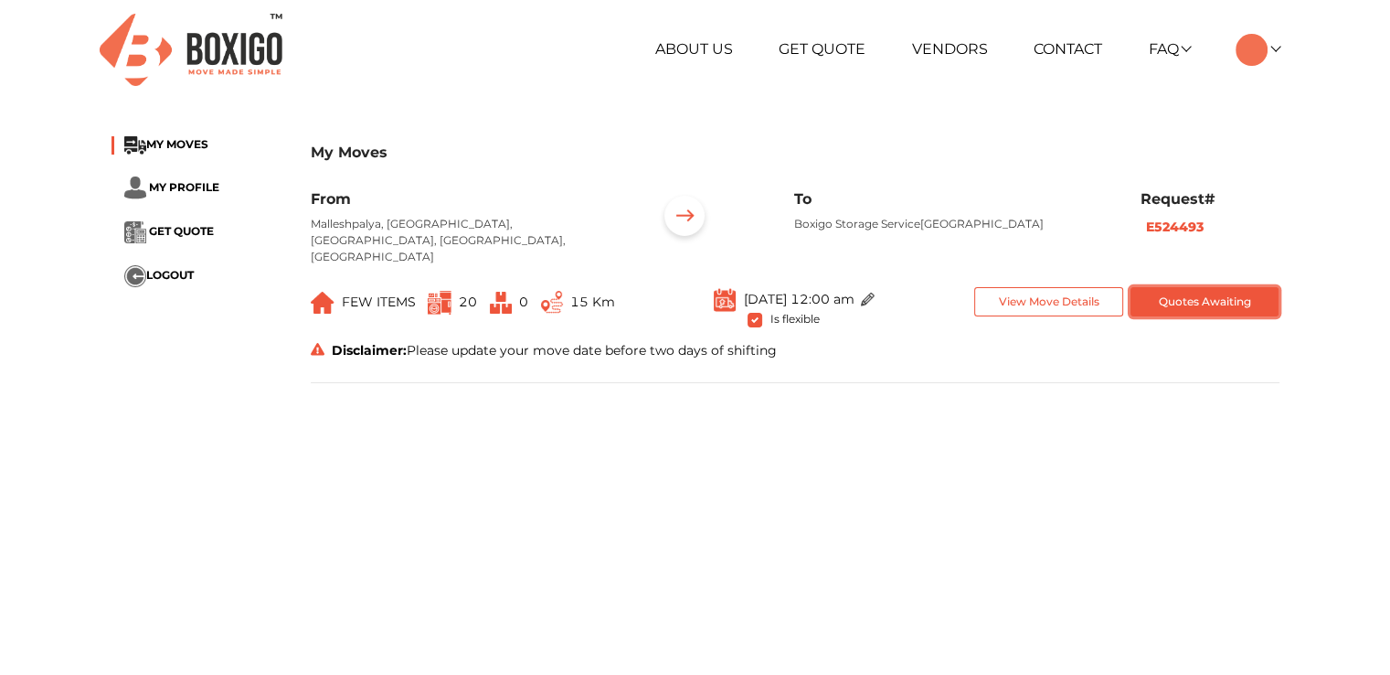
click at [1177, 287] on button "Quotes Awaiting" at bounding box center [1205, 302] width 149 height 30
click at [185, 224] on span "GET QUOTE" at bounding box center [181, 231] width 65 height 14
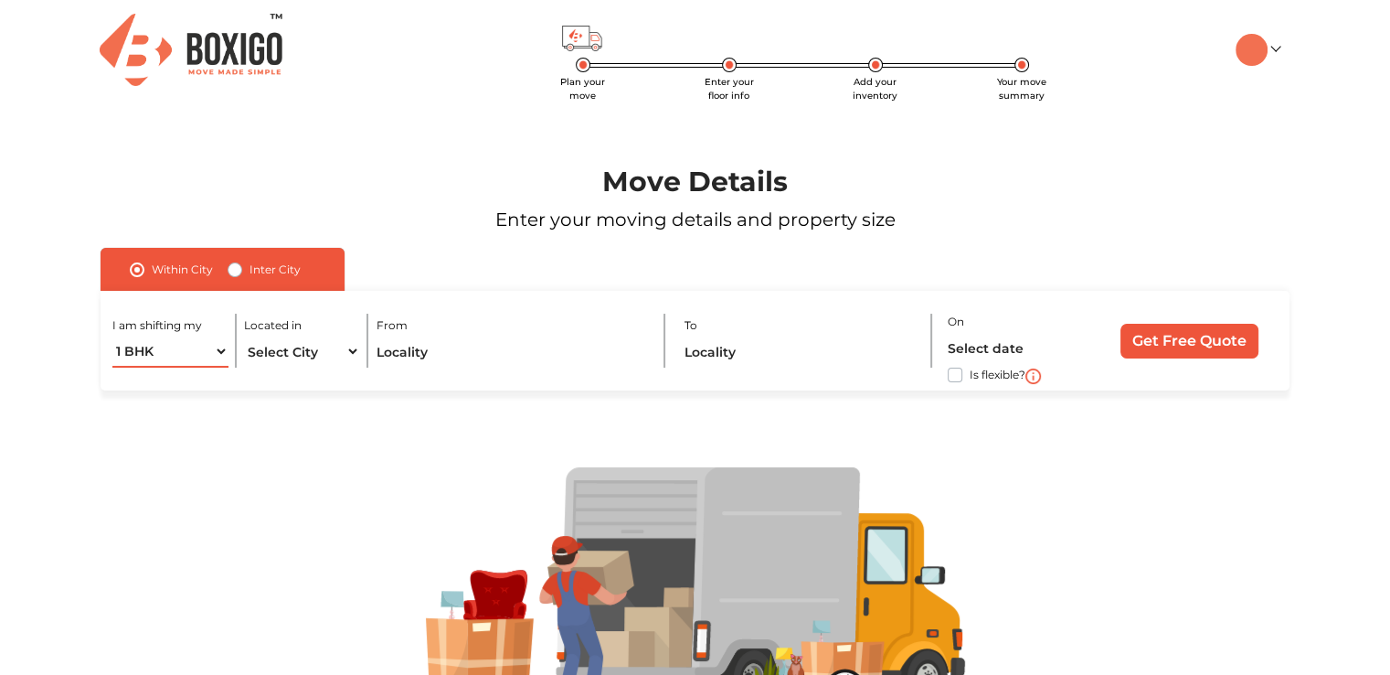
click at [208, 367] on select "1 BHK 2 BHK 3 BHK 3 + BHK FEW ITEMS" at bounding box center [169, 351] width 115 height 32
click at [112, 336] on select "1 BHK 2 BHK 3 BHK 3 + BHK FEW ITEMS" at bounding box center [169, 351] width 115 height 32
click at [198, 343] on select "1 BHK 2 BHK 3 BHK 3 + BHK FEW ITEMS" at bounding box center [169, 351] width 115 height 32
select select "1 BHK"
click at [112, 336] on select "1 BHK 2 BHK 3 BHK 3 + BHK FEW ITEMS" at bounding box center [169, 351] width 115 height 32
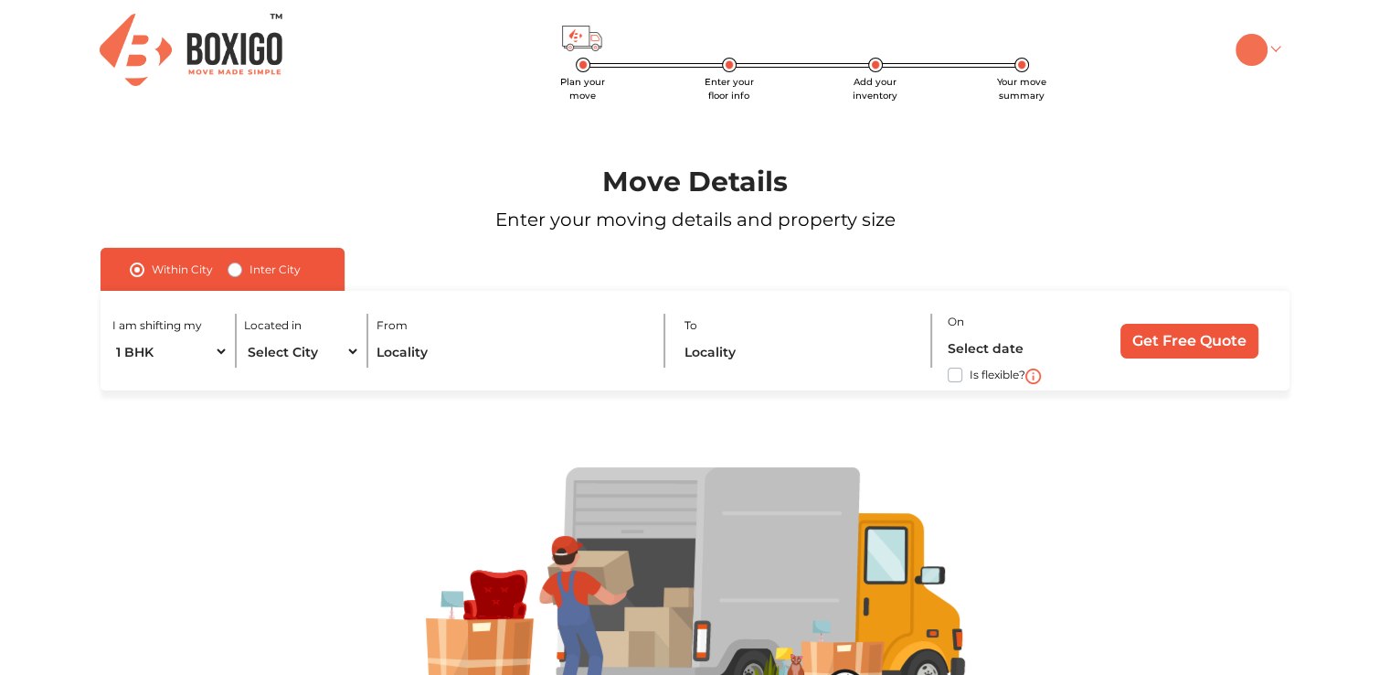
click at [1270, 47] on link at bounding box center [1257, 48] width 43 height 17
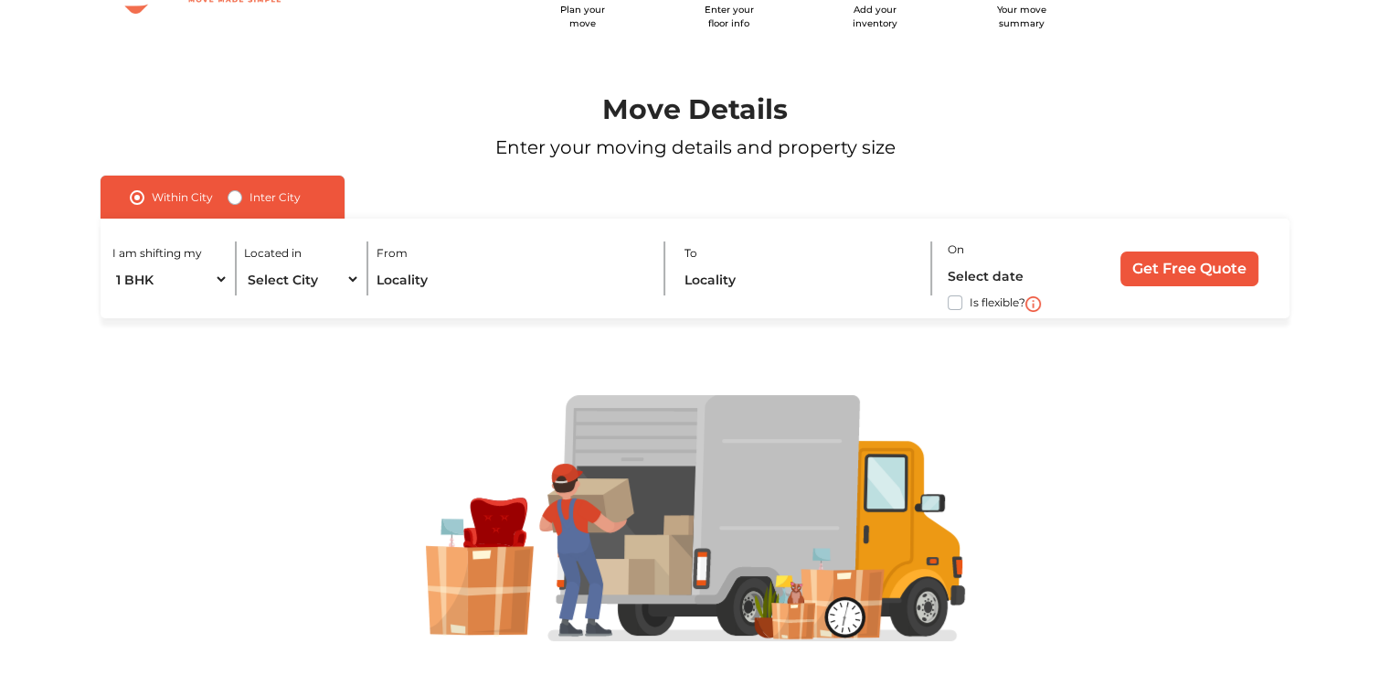
scroll to position [117, 0]
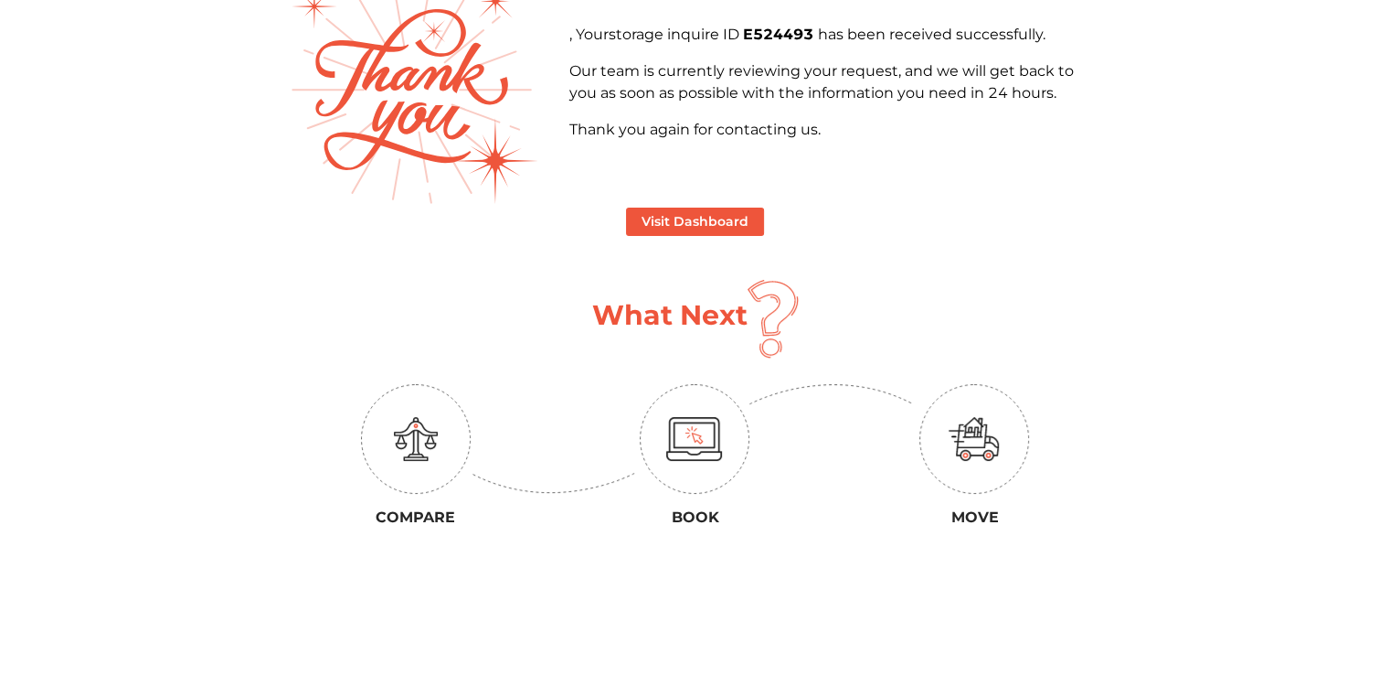
scroll to position [148, 0]
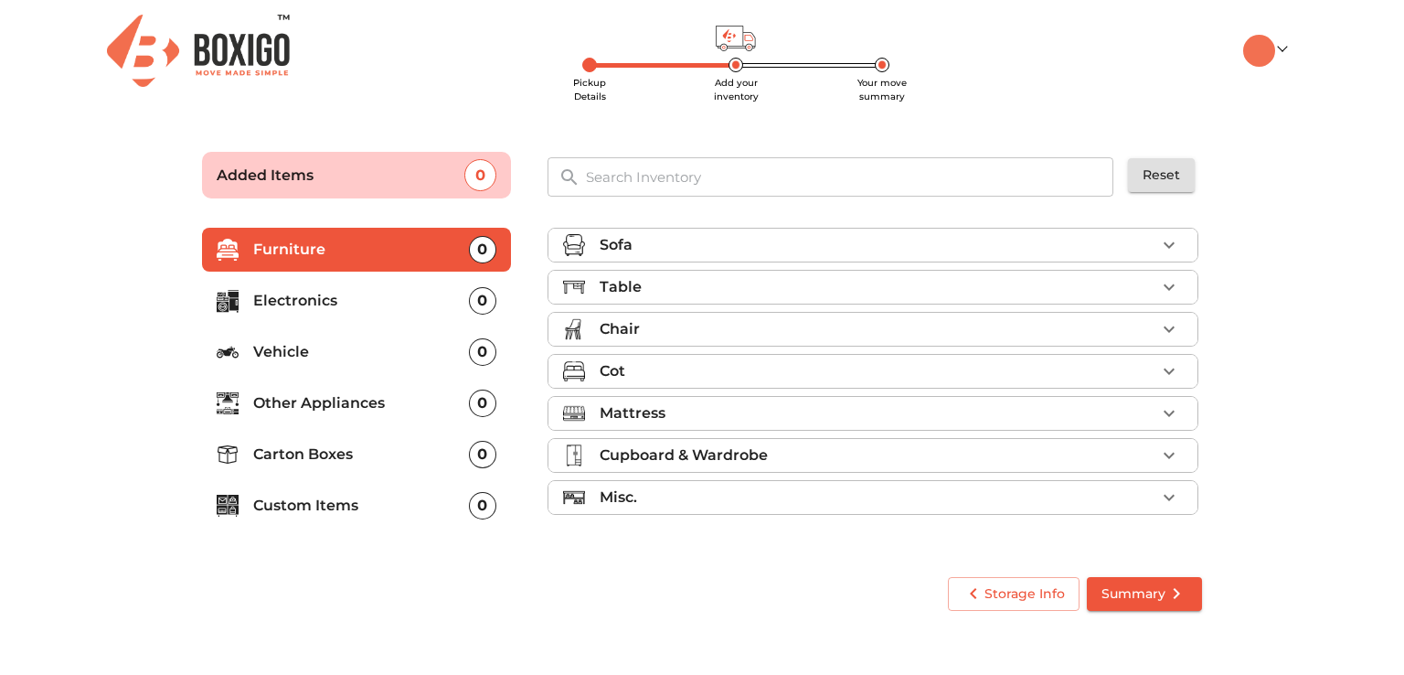
click at [199, 43] on img at bounding box center [198, 51] width 183 height 72
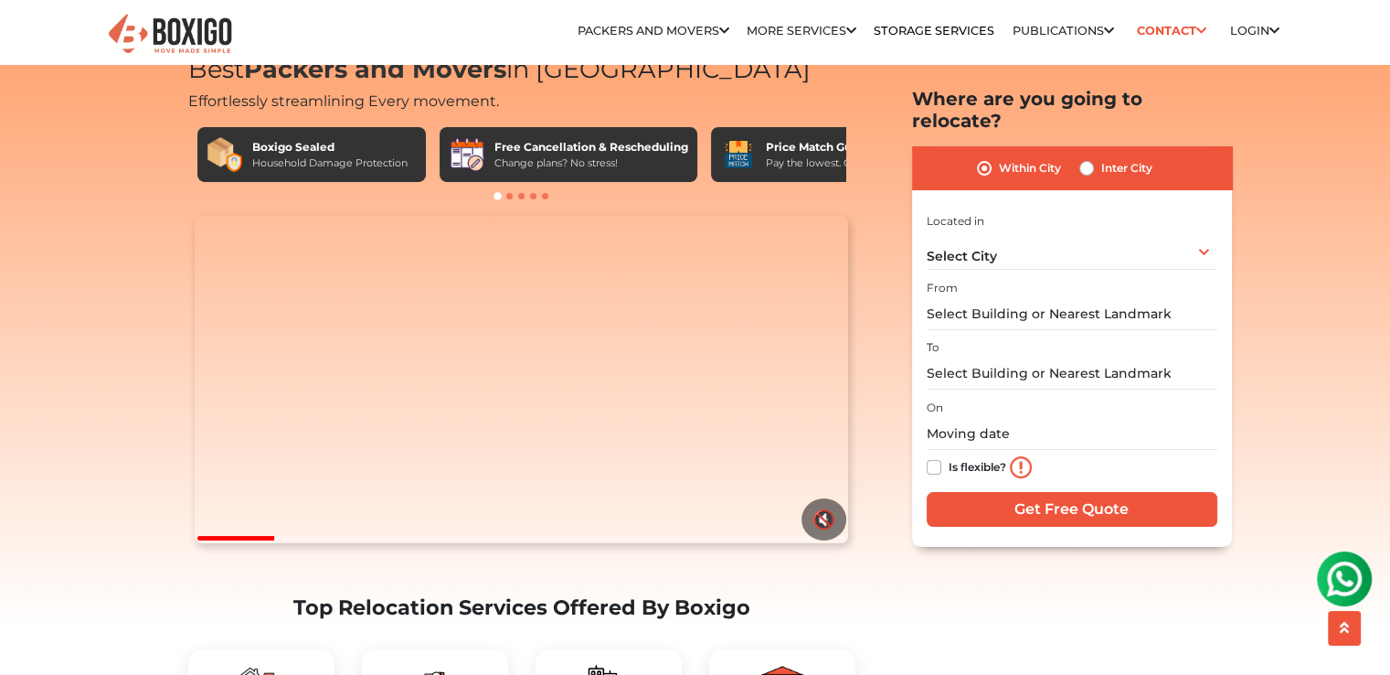
scroll to position [52, 0]
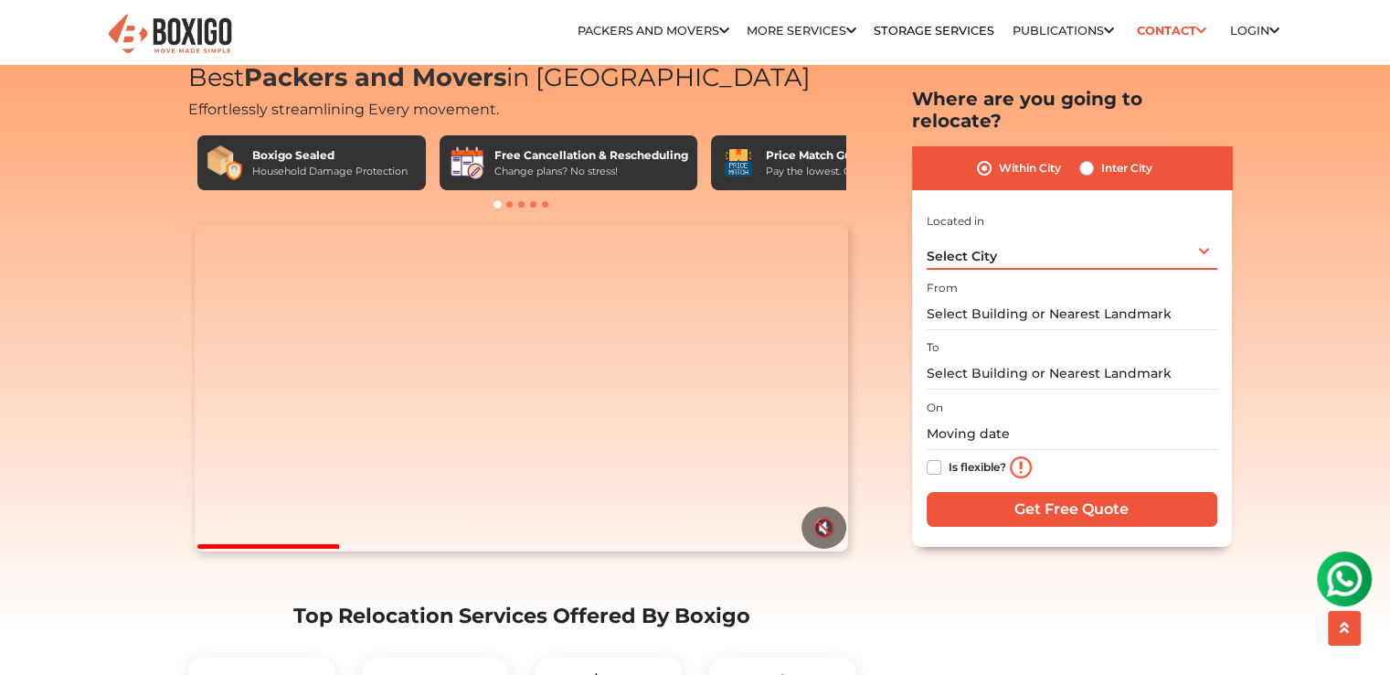
click at [1069, 231] on div "Select City Select City Bangalore Bengaluru Bhopal Bhubaneswar Chennai Coimbato…" at bounding box center [1072, 250] width 291 height 38
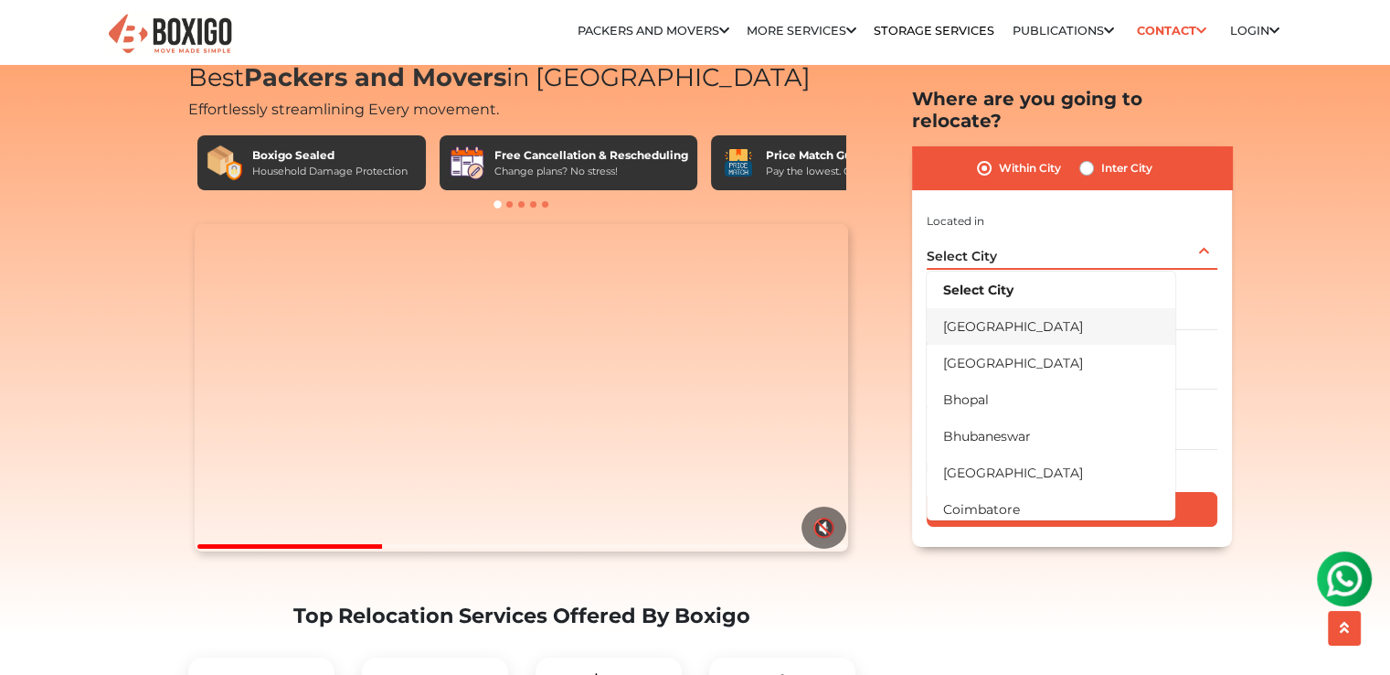
click at [1031, 308] on li "[GEOGRAPHIC_DATA]" at bounding box center [1051, 326] width 249 height 37
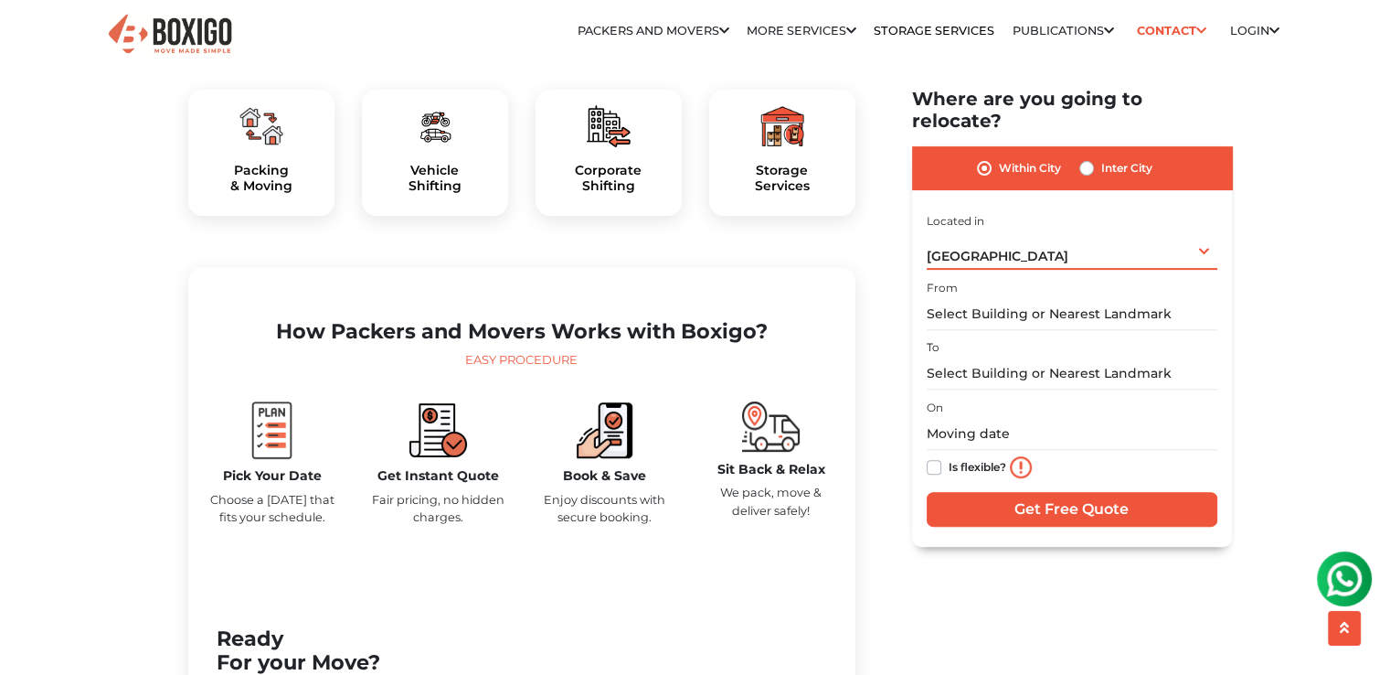
scroll to position [627, 0]
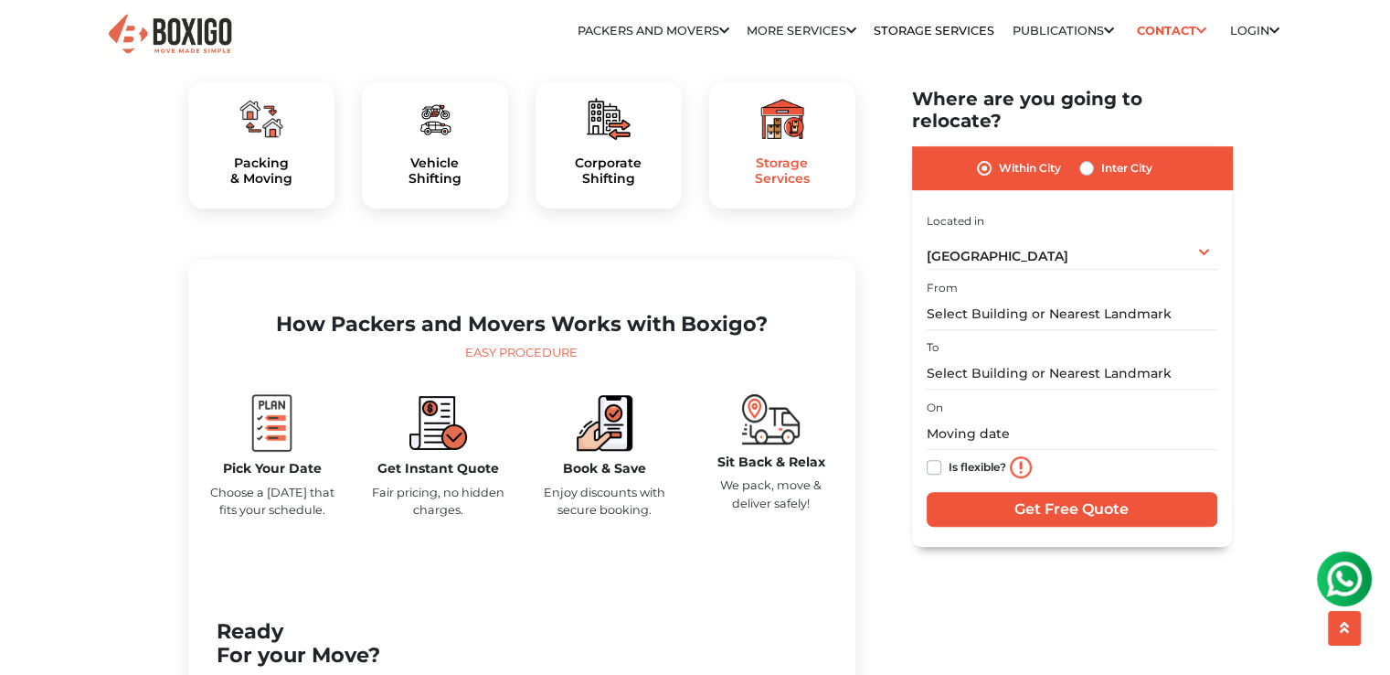
click at [752, 186] on h5 "Storage Services" at bounding box center [782, 170] width 117 height 31
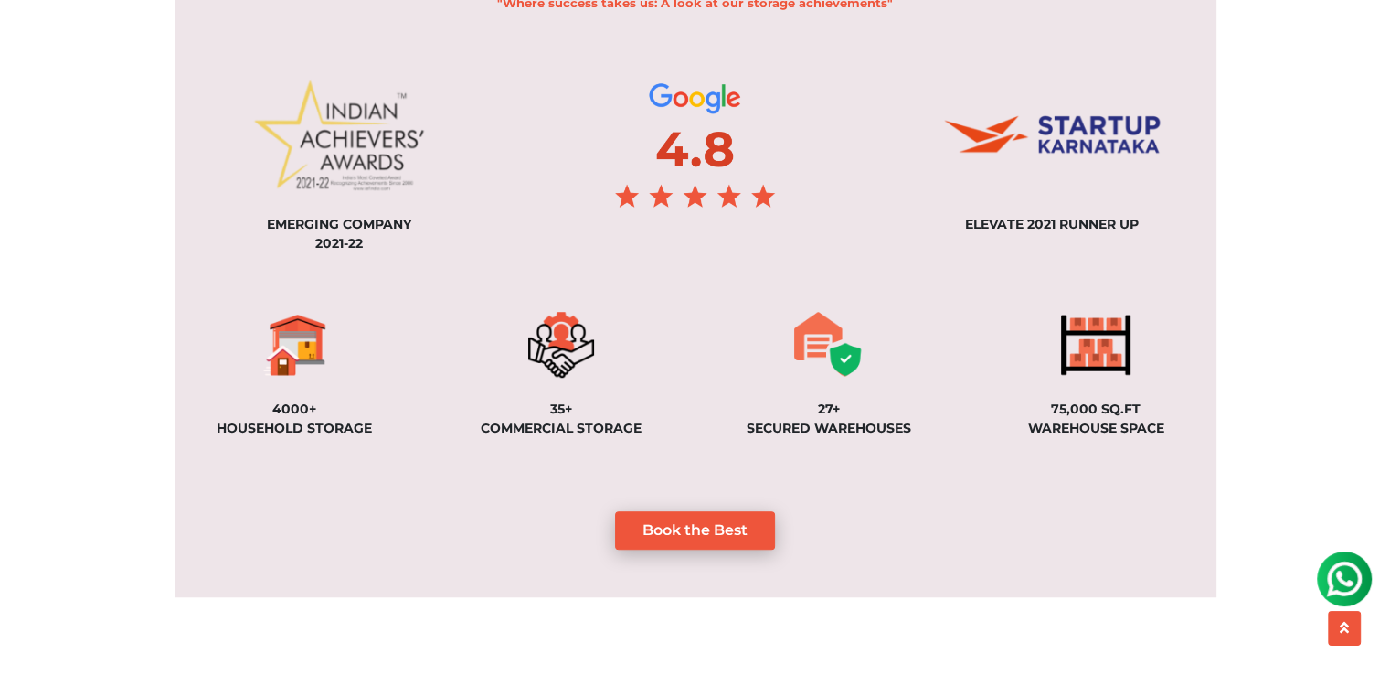
scroll to position [1316, 0]
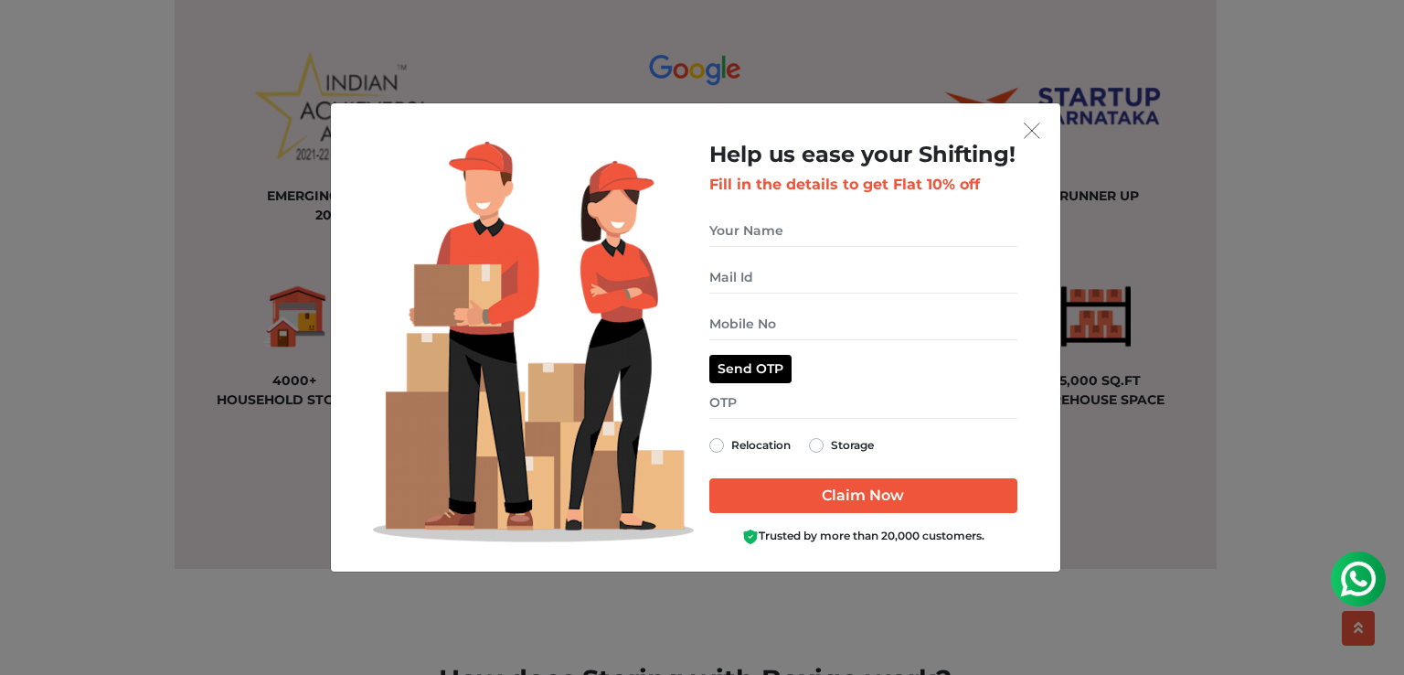
drag, startPoint x: 1394, startPoint y: 183, endPoint x: 1397, endPoint y: 242, distance: 59.5
click at [1039, 122] on button "get free quote dialog" at bounding box center [1031, 130] width 27 height 24
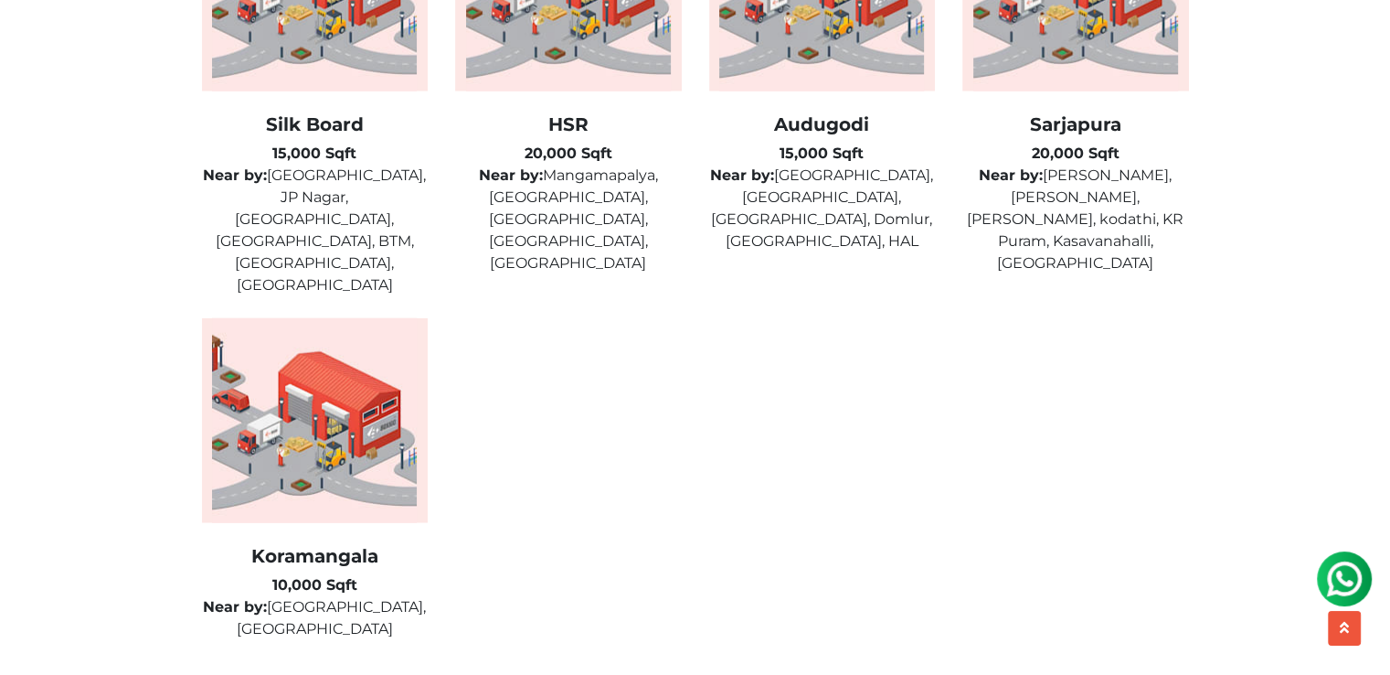
scroll to position [4705, 0]
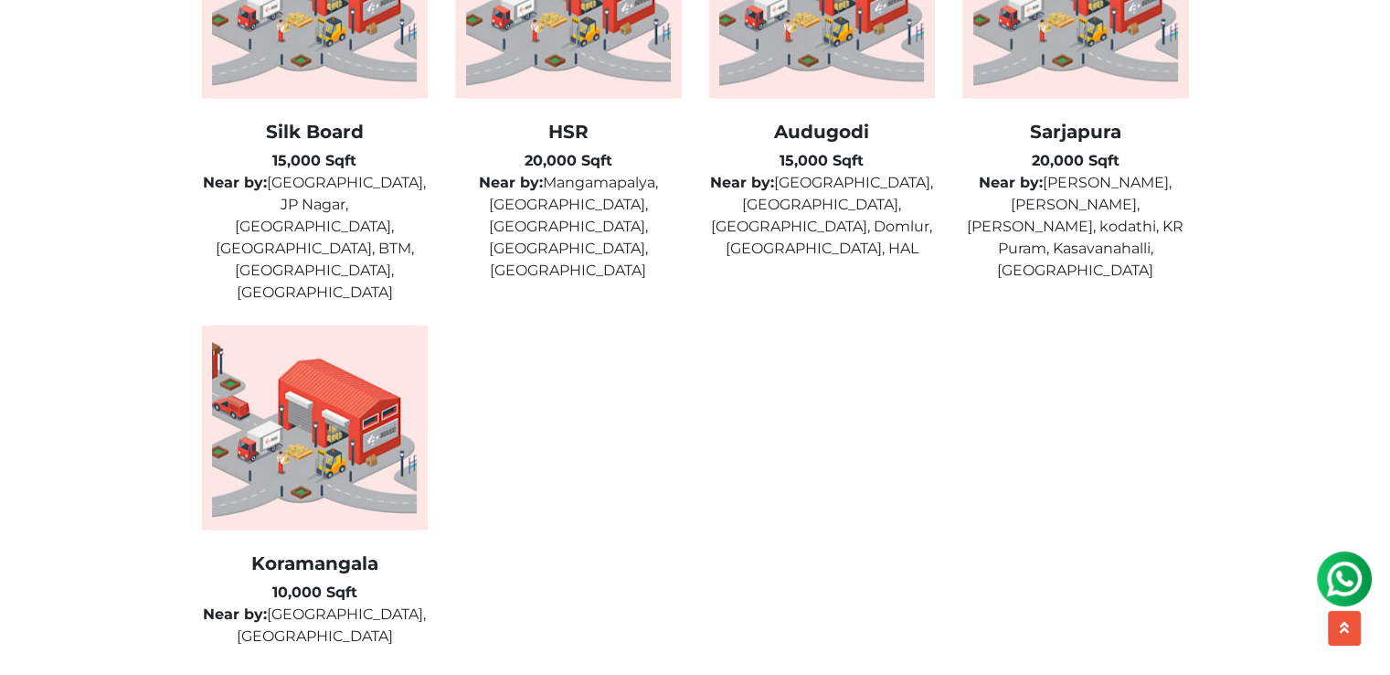
click at [309, 487] on img at bounding box center [315, 427] width 227 height 205
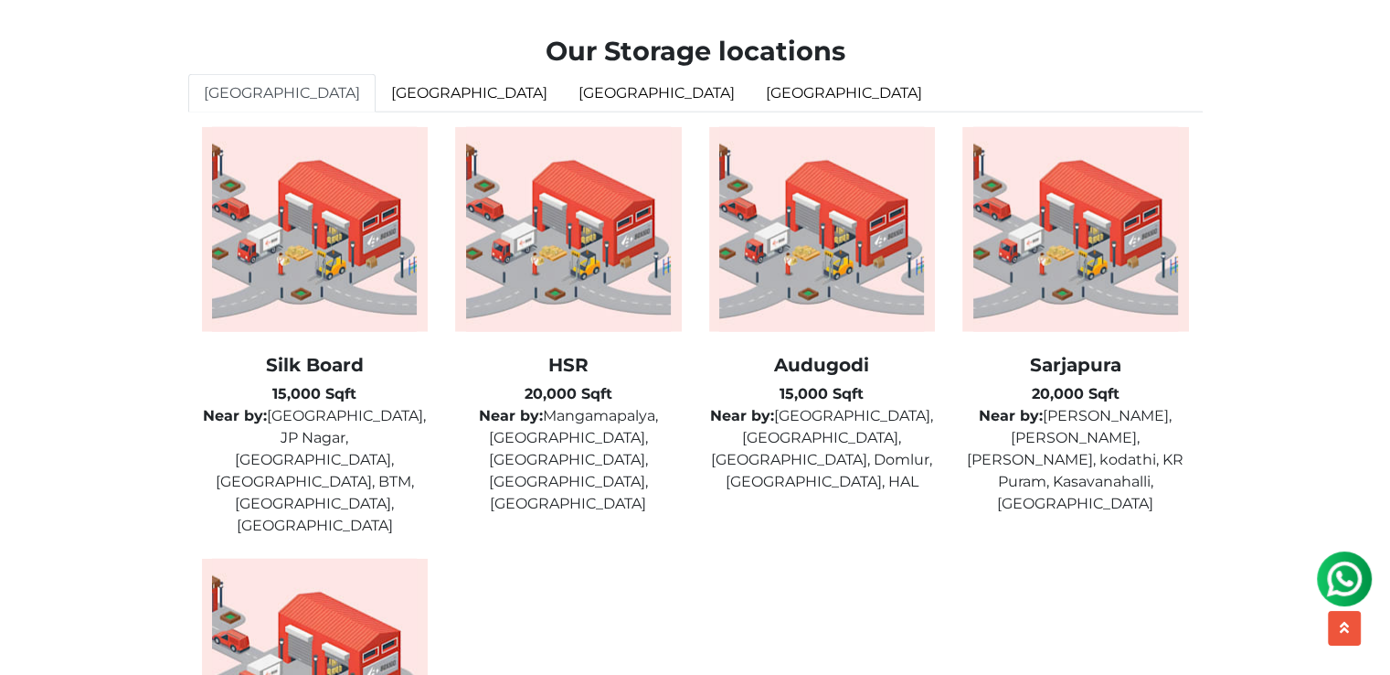
scroll to position [4529, 0]
